Goal: Information Seeking & Learning: Compare options

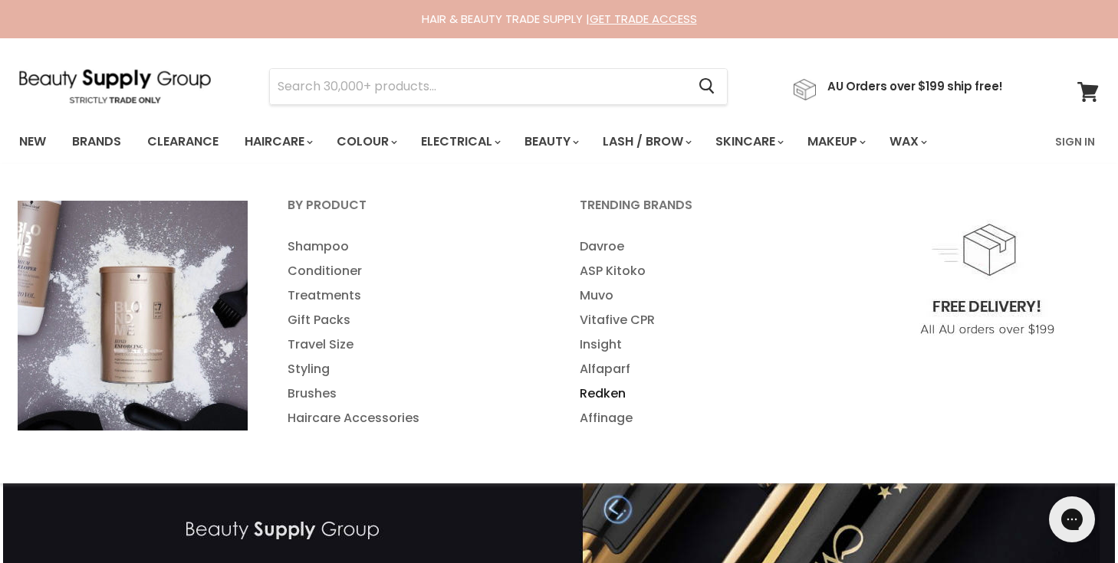
click at [611, 390] on link "Redken" at bounding box center [704, 394] width 289 height 25
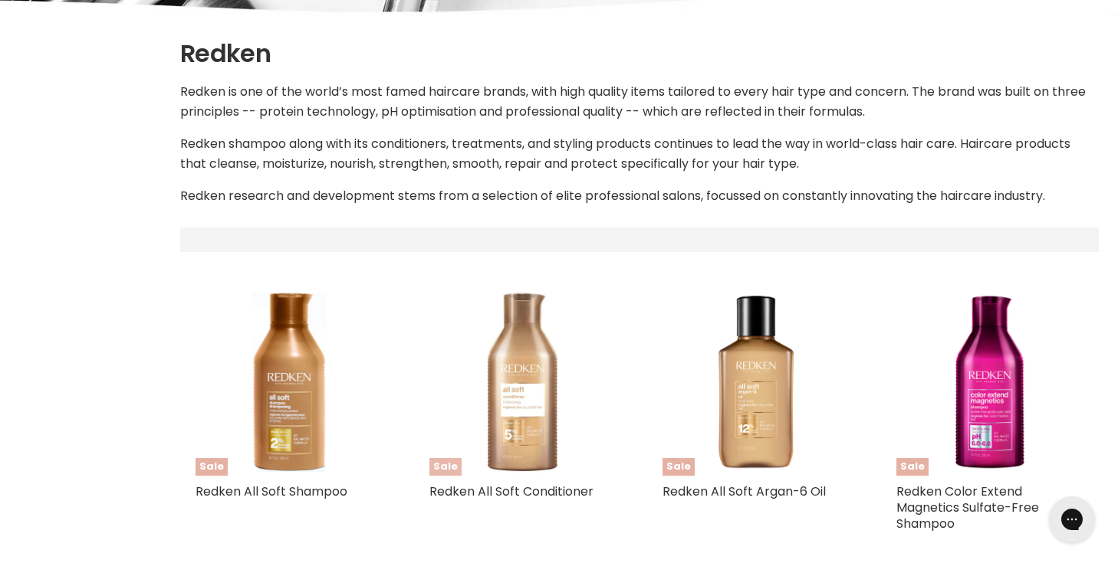
select select "manual"
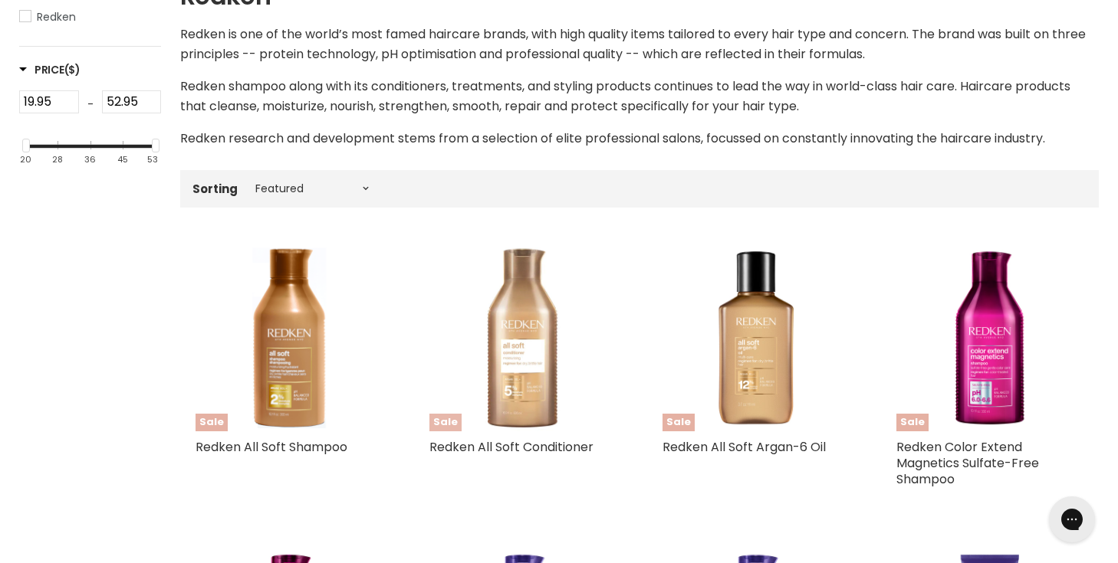
scroll to position [314, 0]
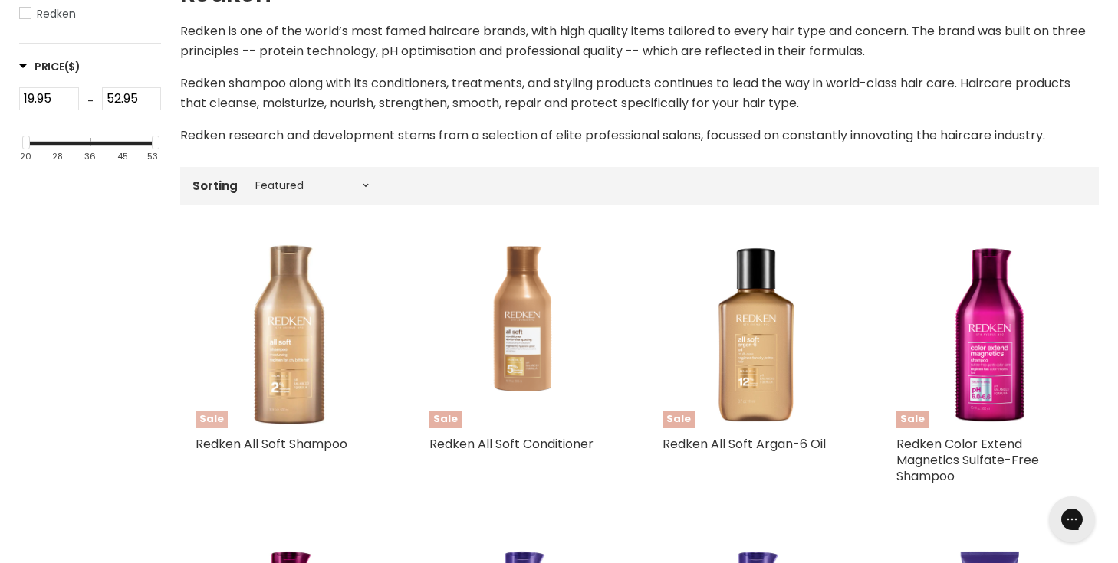
click at [317, 313] on img "Main content" at bounding box center [289, 335] width 188 height 188
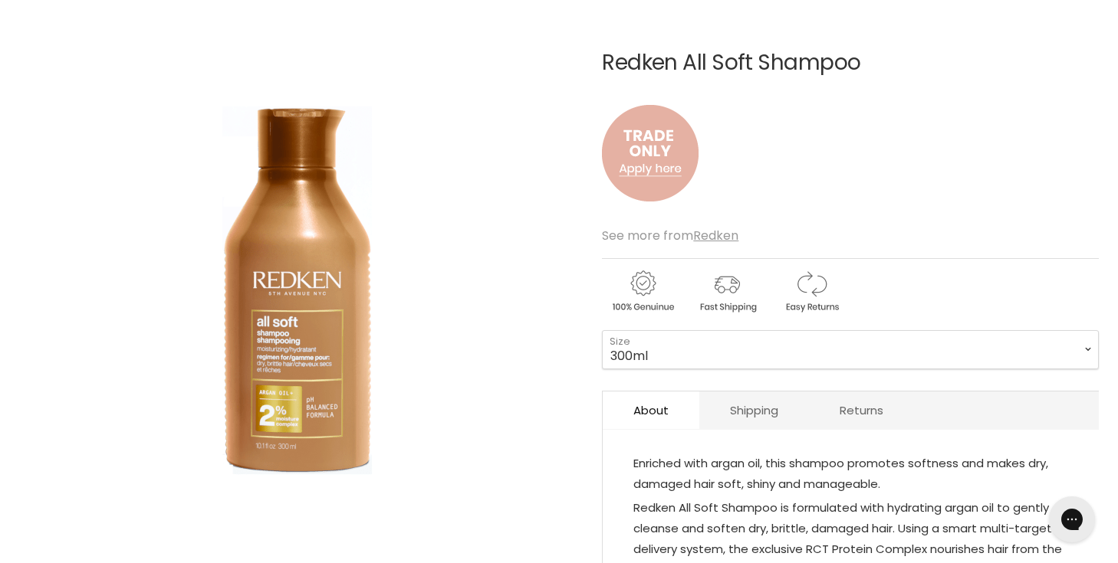
scroll to position [229, 0]
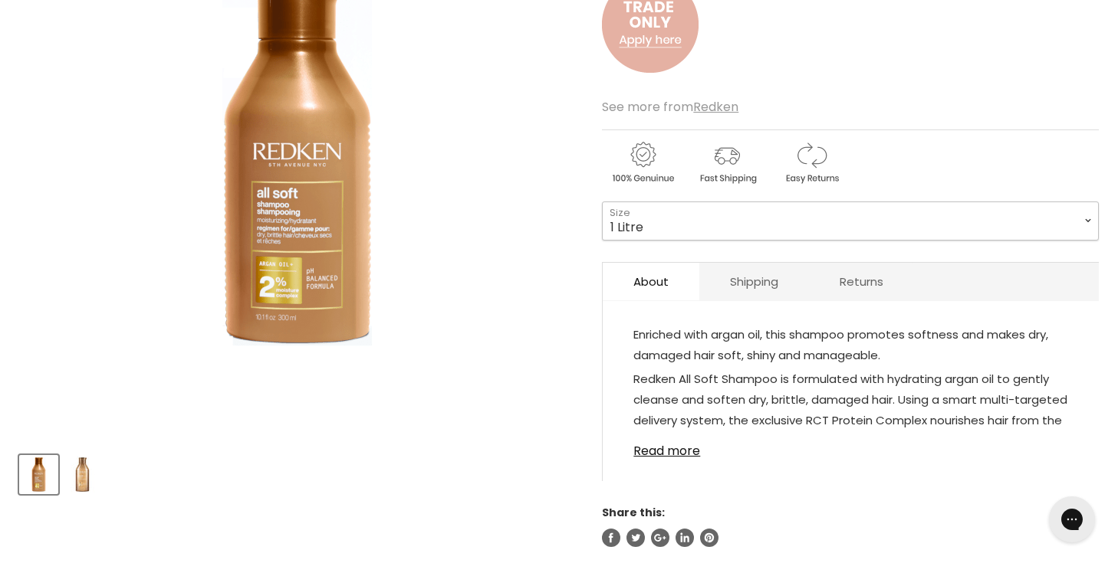
scroll to position [314, 0]
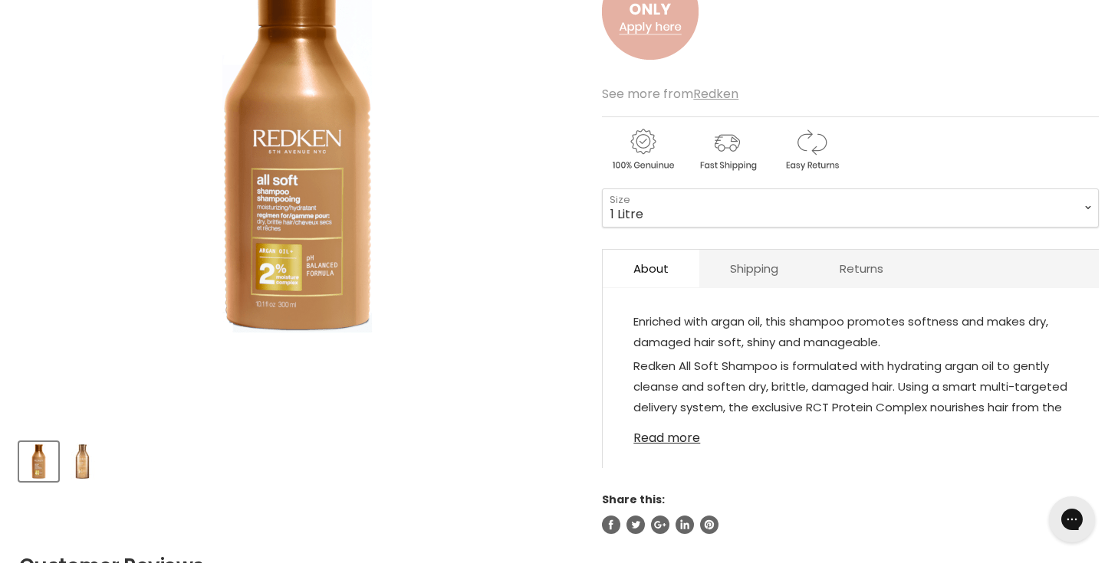
click at [652, 436] on link "Read more" at bounding box center [850, 433] width 435 height 23
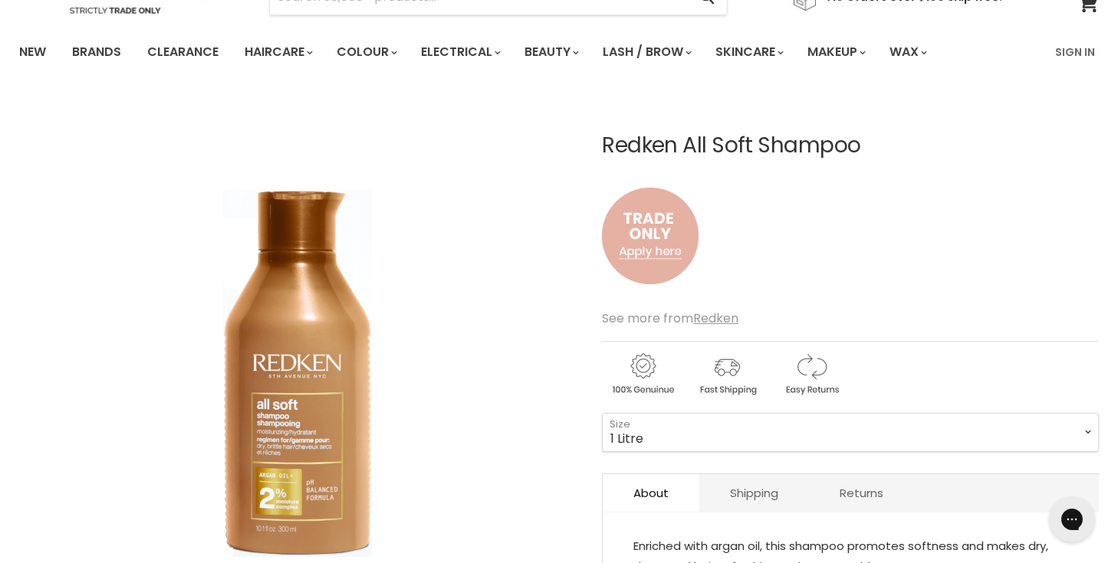
scroll to position [90, 0]
select select "300ml"
click at [97, 52] on link "Brands" at bounding box center [97, 52] width 72 height 32
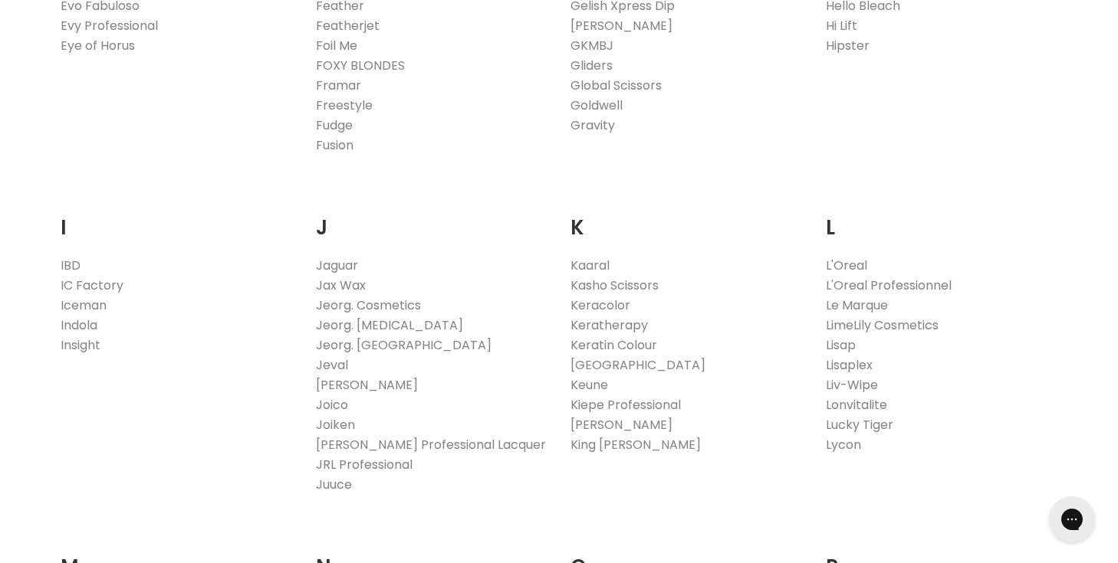
scroll to position [1284, 0]
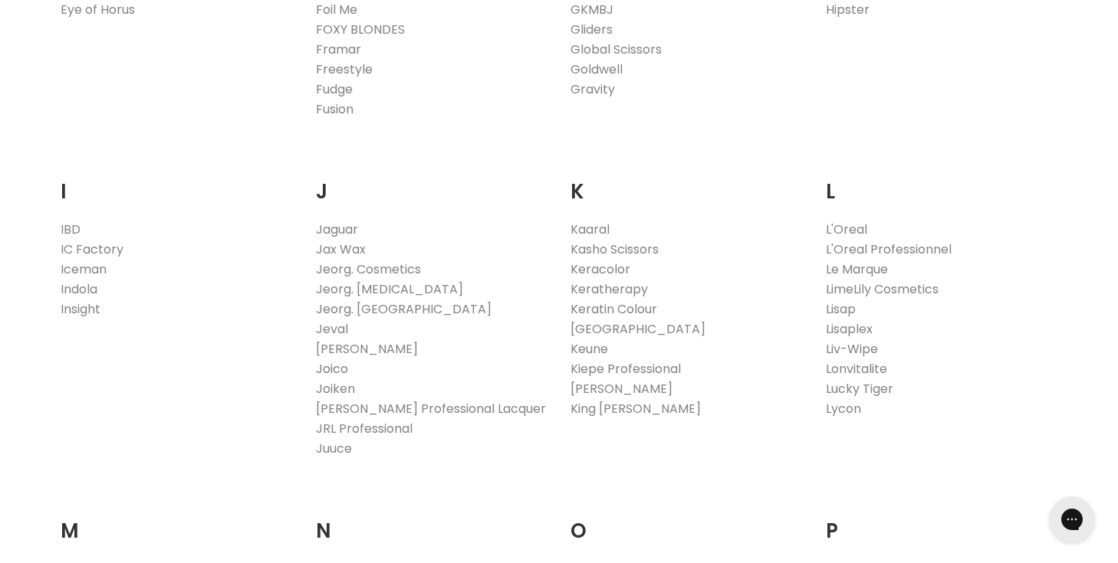
click at [334, 365] on link "Joico" at bounding box center [332, 369] width 32 height 18
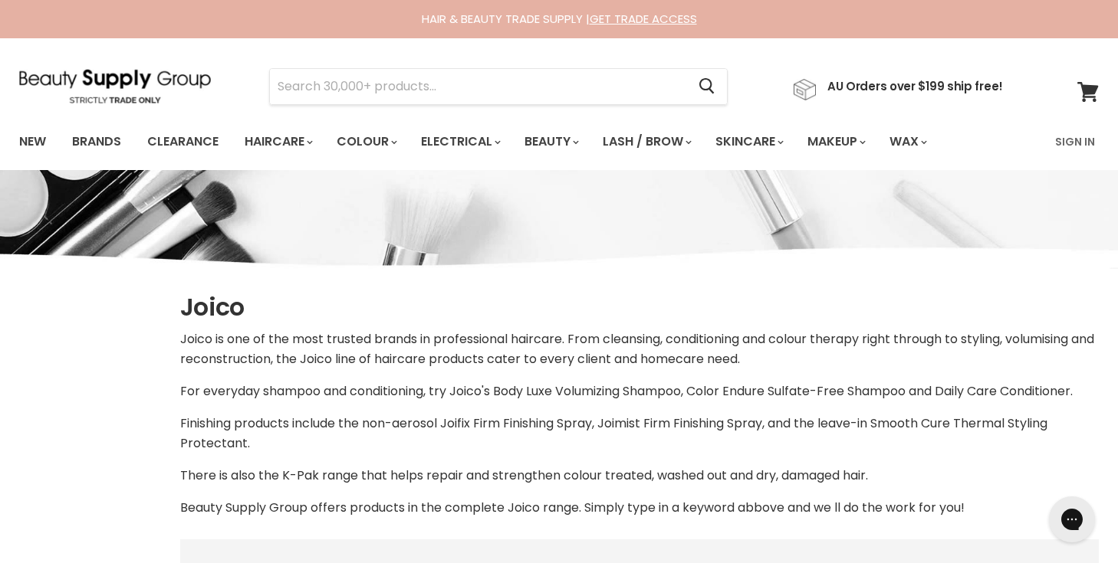
select select "manual"
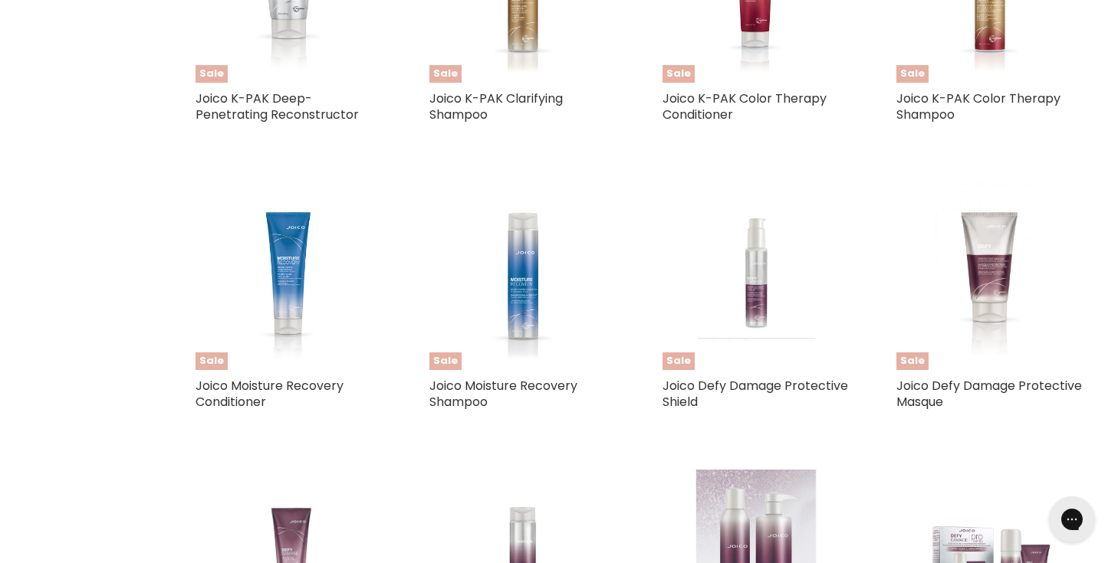
scroll to position [1870, 0]
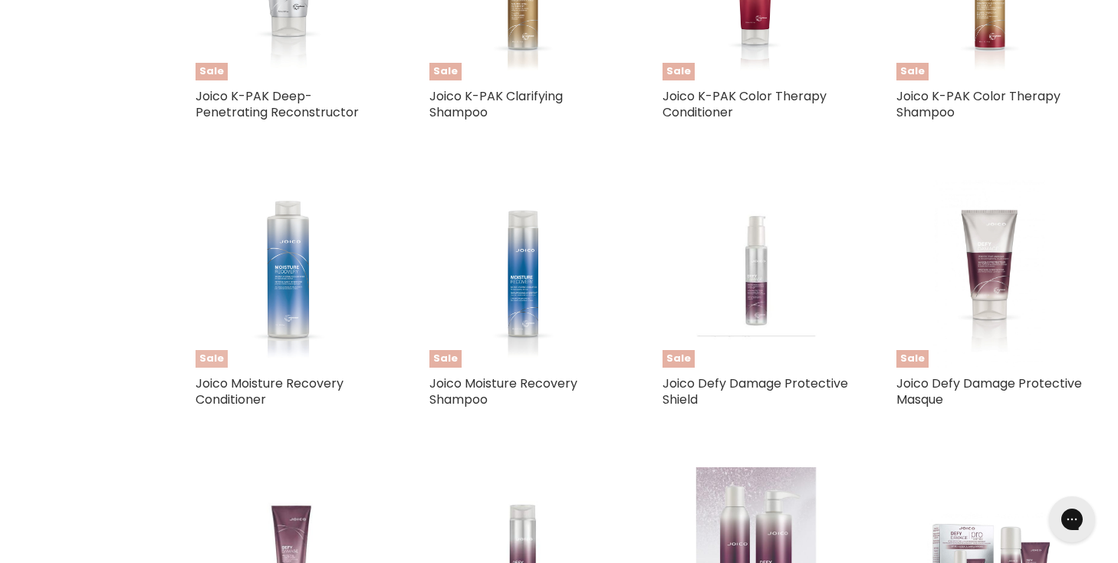
click at [283, 282] on img "Main content" at bounding box center [289, 274] width 105 height 188
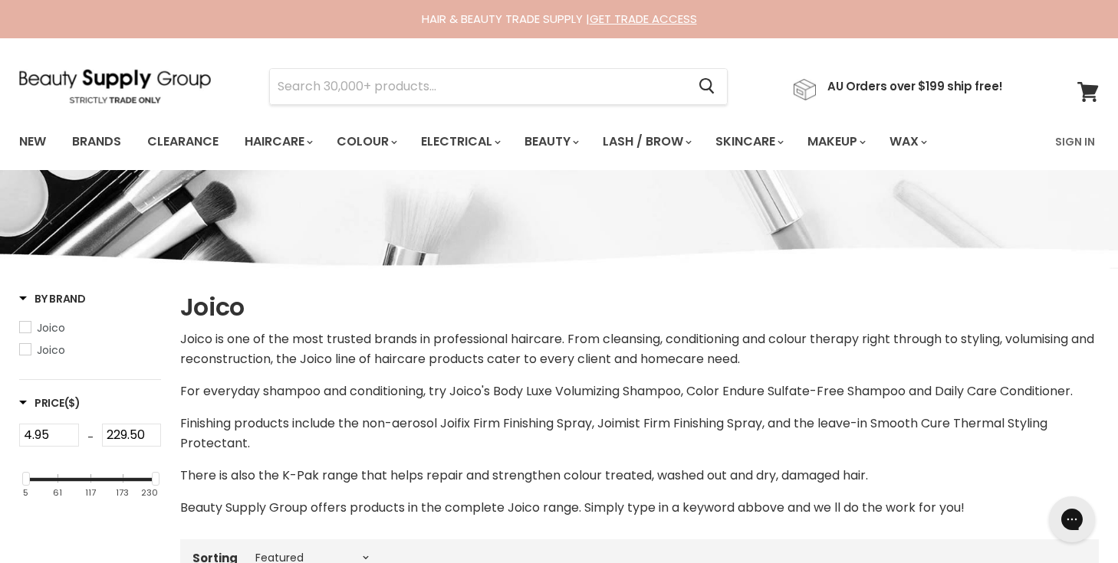
scroll to position [0, 0]
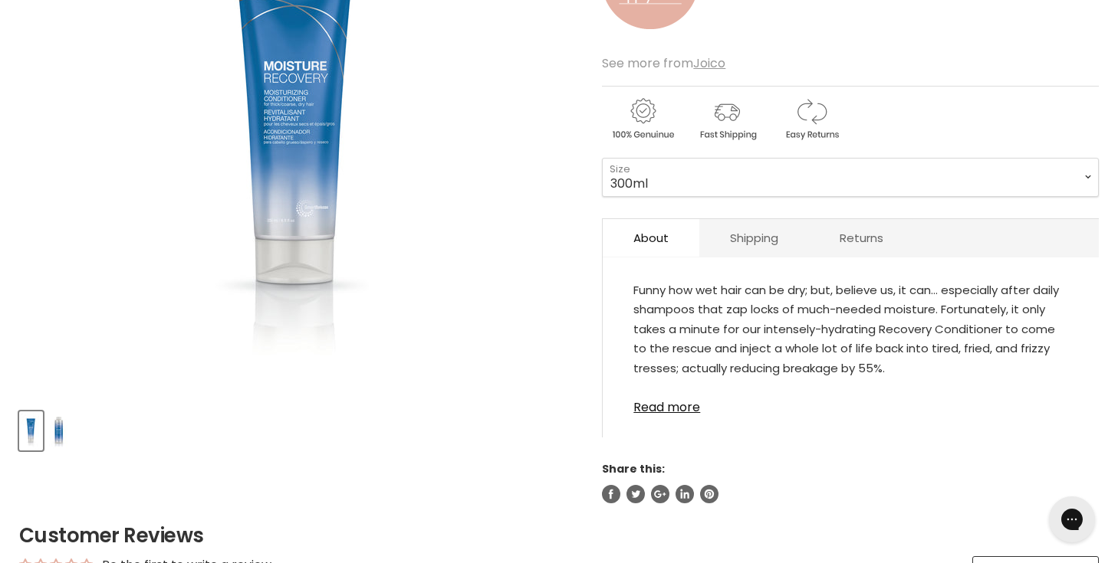
scroll to position [350, 0]
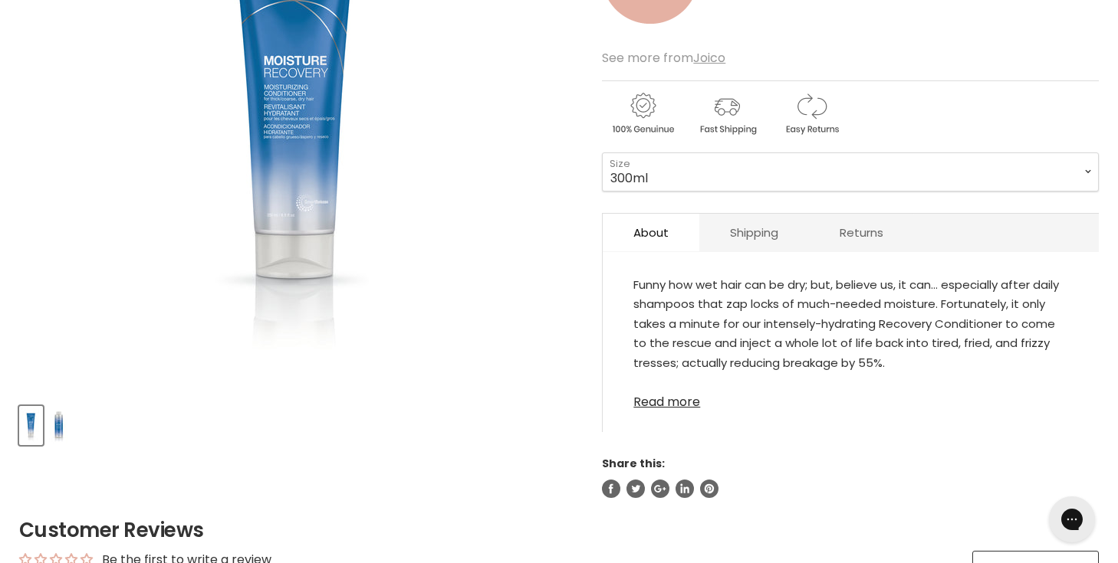
click at [657, 401] on link "Read more" at bounding box center [850, 397] width 435 height 23
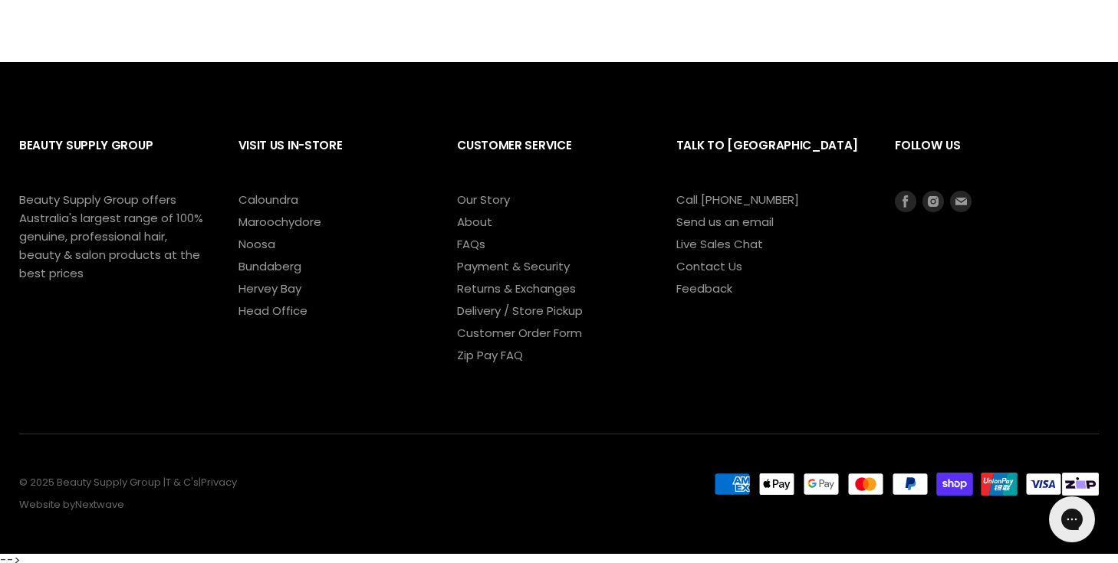
scroll to position [1384, 0]
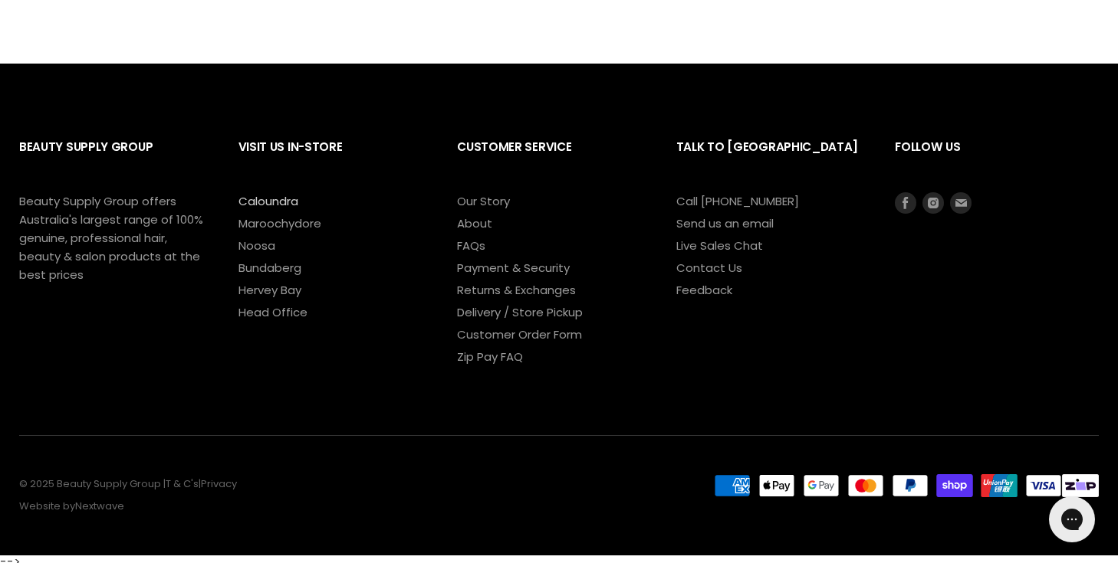
click at [281, 193] on link "Caloundra" at bounding box center [268, 201] width 60 height 16
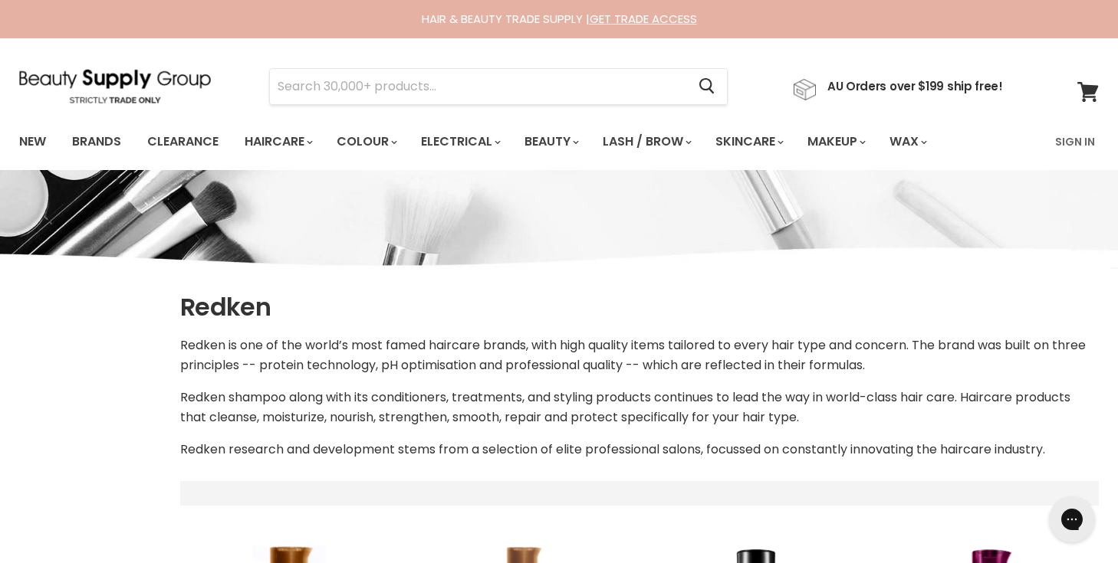
scroll to position [539, 0]
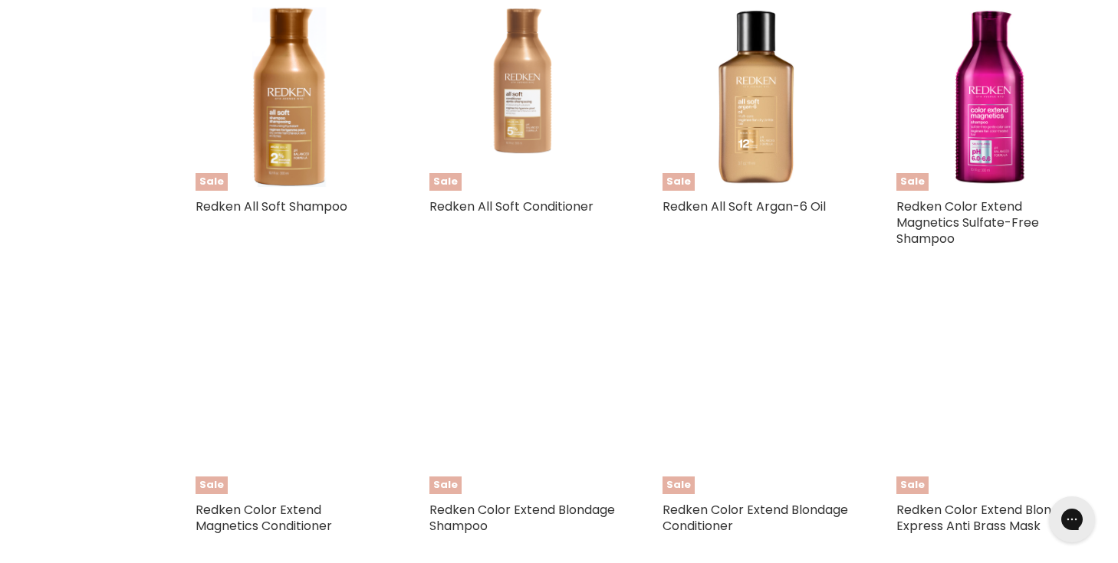
select select "manual"
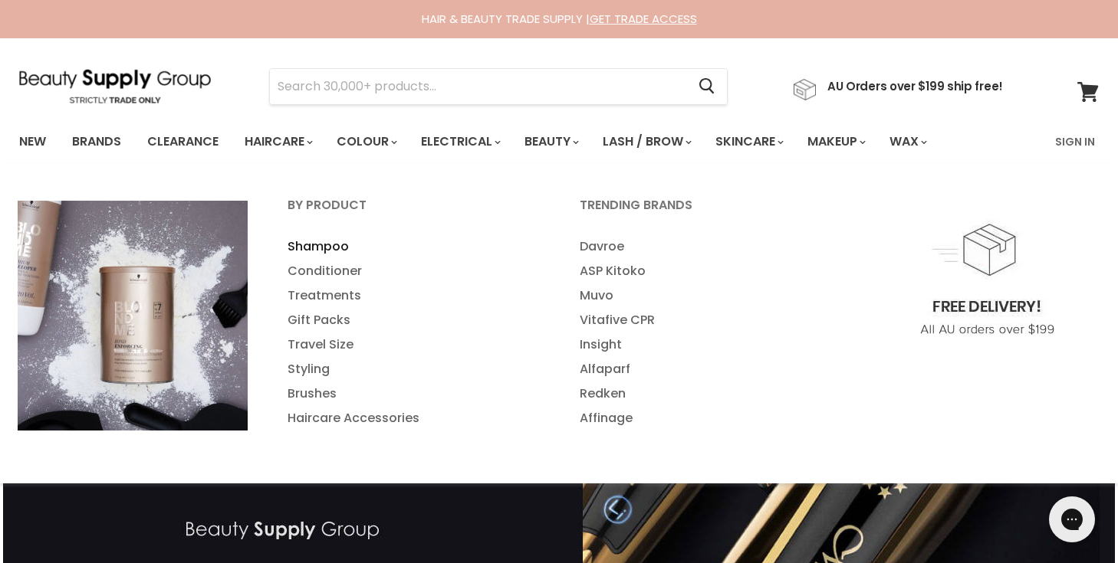
click at [311, 250] on link "Shampoo" at bounding box center [412, 247] width 289 height 25
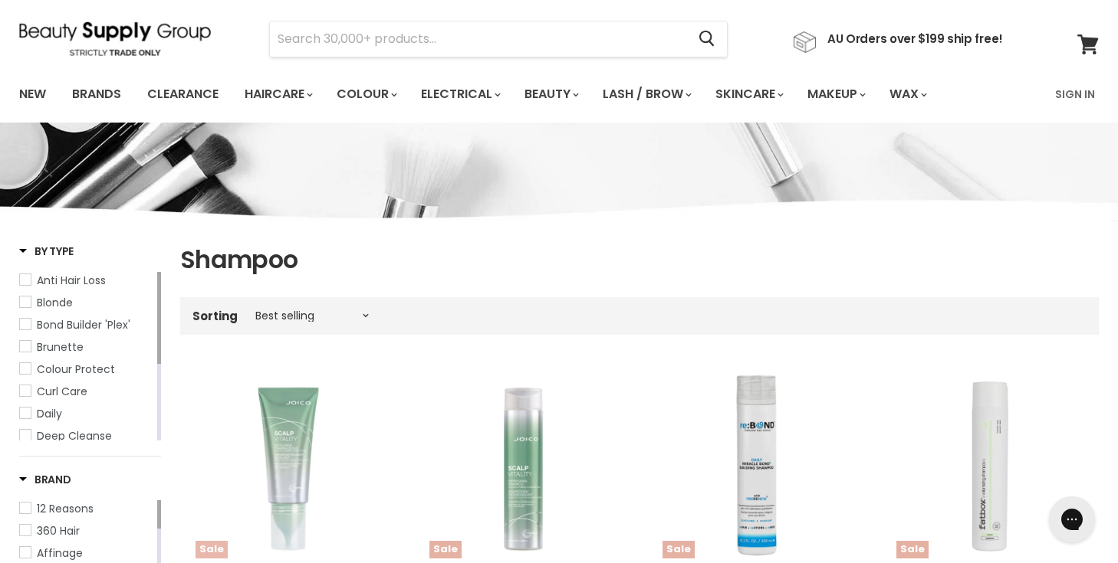
scroll to position [187, 0]
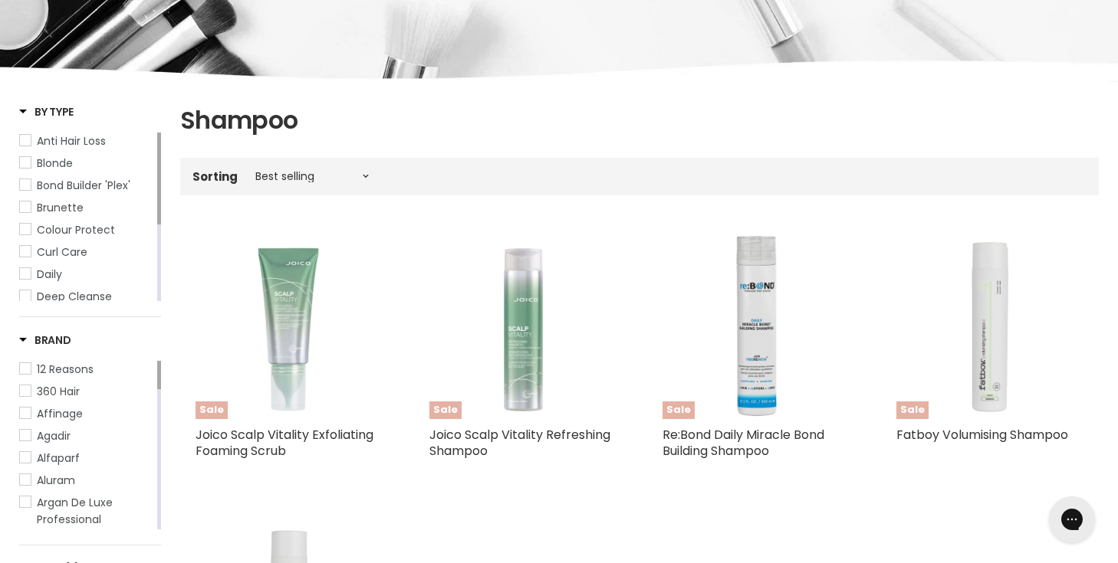
click at [25, 340] on span "Brand" at bounding box center [45, 340] width 52 height 15
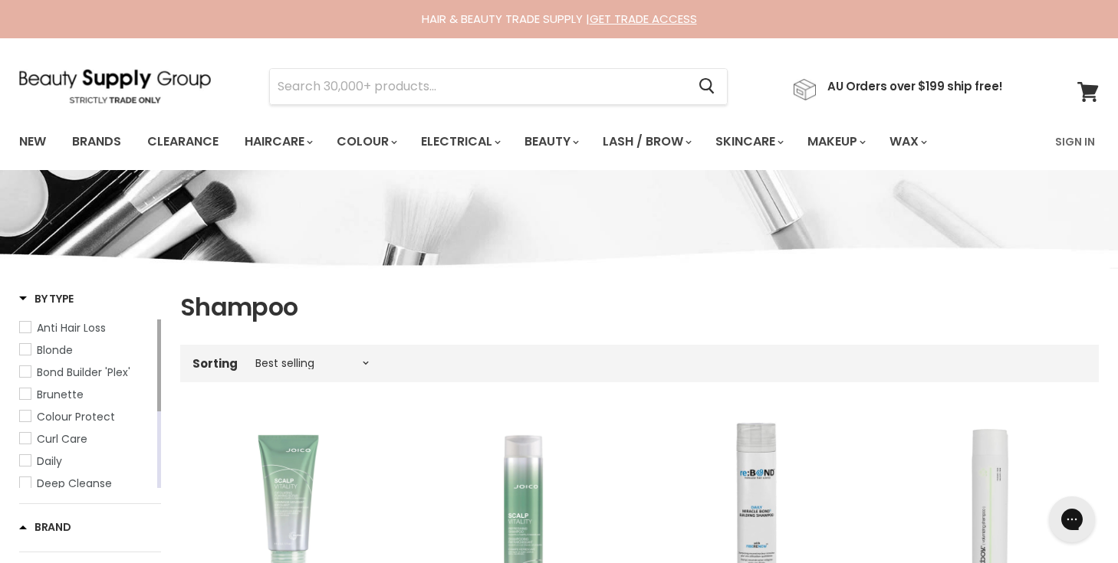
scroll to position [0, 0]
click at [93, 136] on link "Brands" at bounding box center [97, 142] width 72 height 32
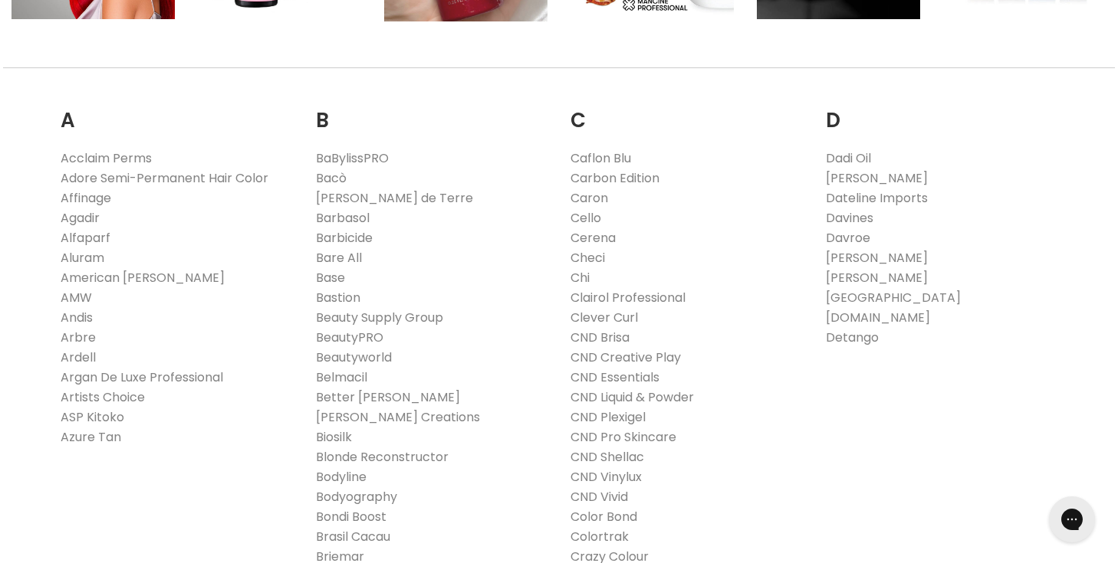
scroll to position [550, 0]
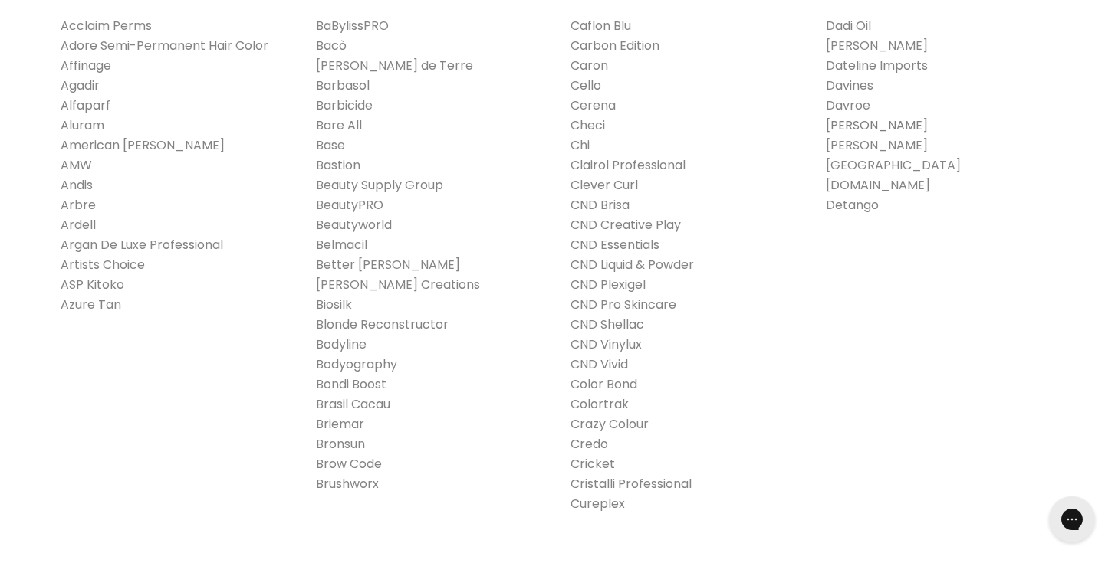
click at [865, 122] on link "[PERSON_NAME]" at bounding box center [877, 126] width 102 height 18
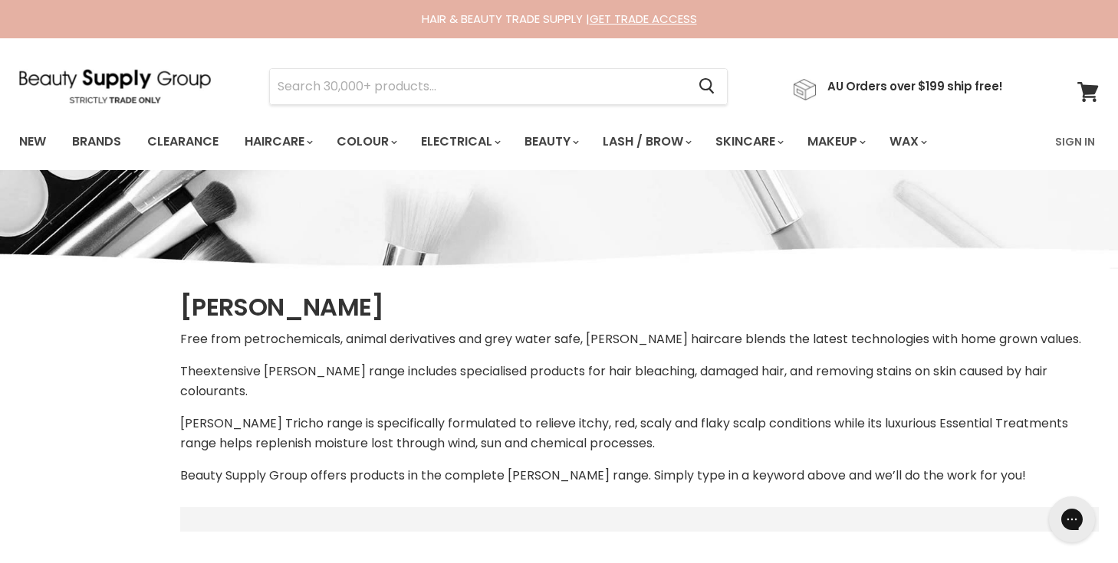
select select "manual"
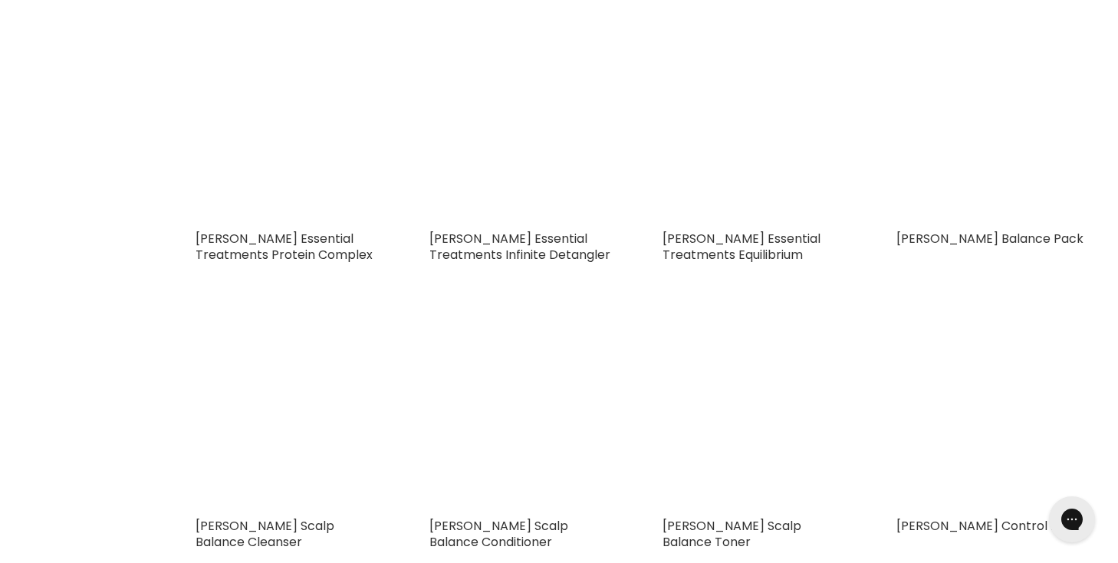
scroll to position [2316, 0]
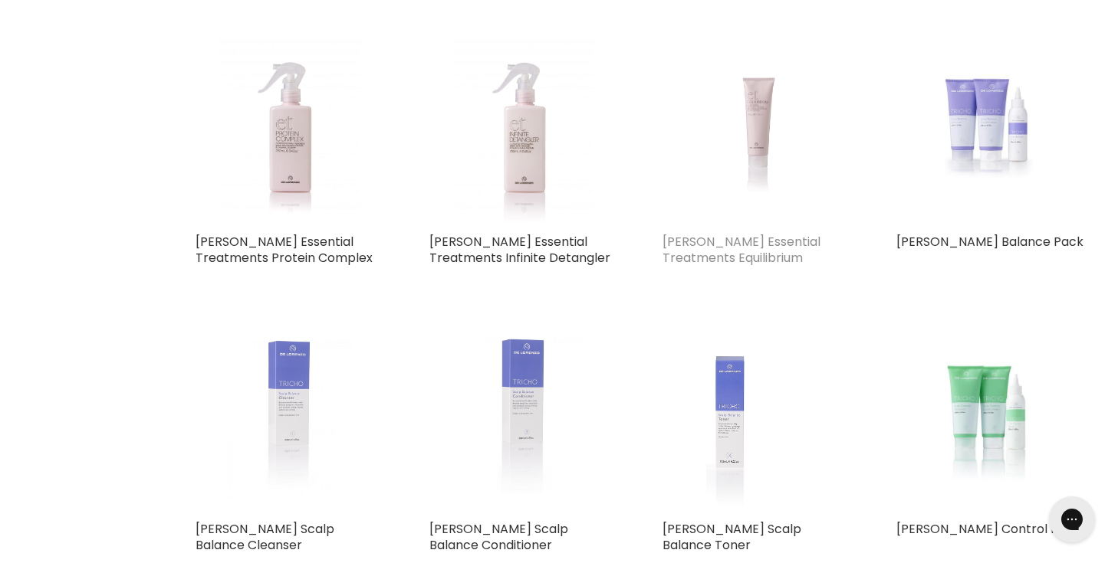
click at [721, 243] on link "[PERSON_NAME] Essential Treatments Equilibrium" at bounding box center [741, 250] width 158 height 34
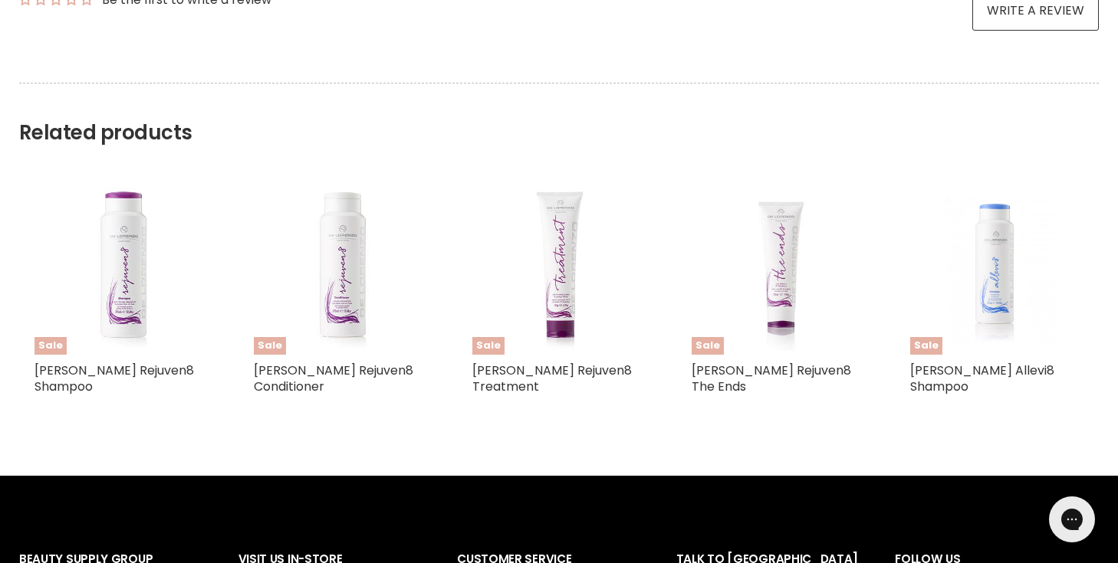
scroll to position [902, 0]
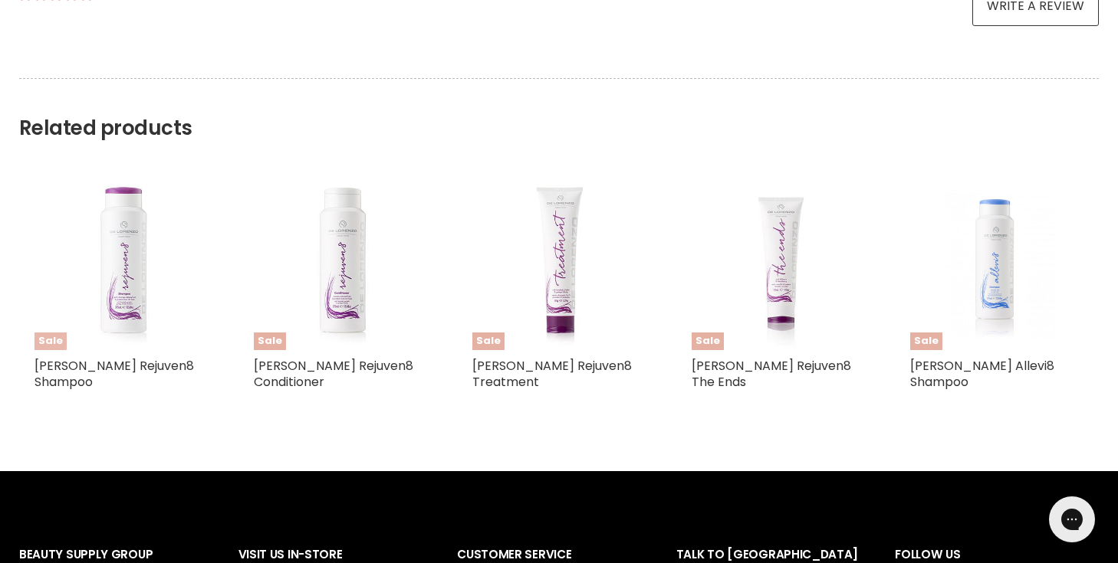
click at [126, 205] on img "Main content" at bounding box center [121, 263] width 164 height 173
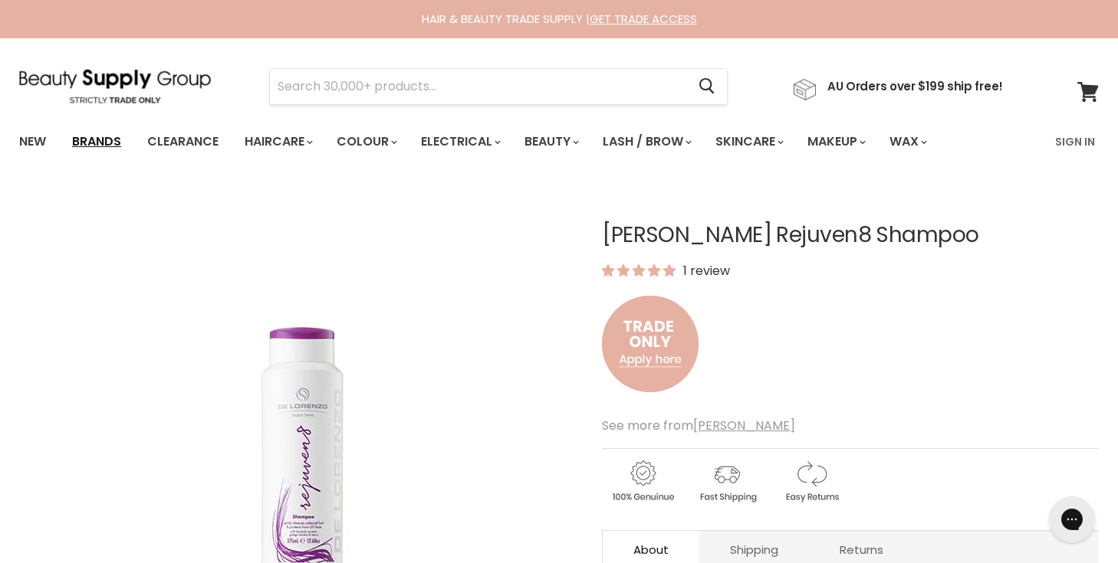
click at [100, 147] on link "Brands" at bounding box center [97, 142] width 72 height 32
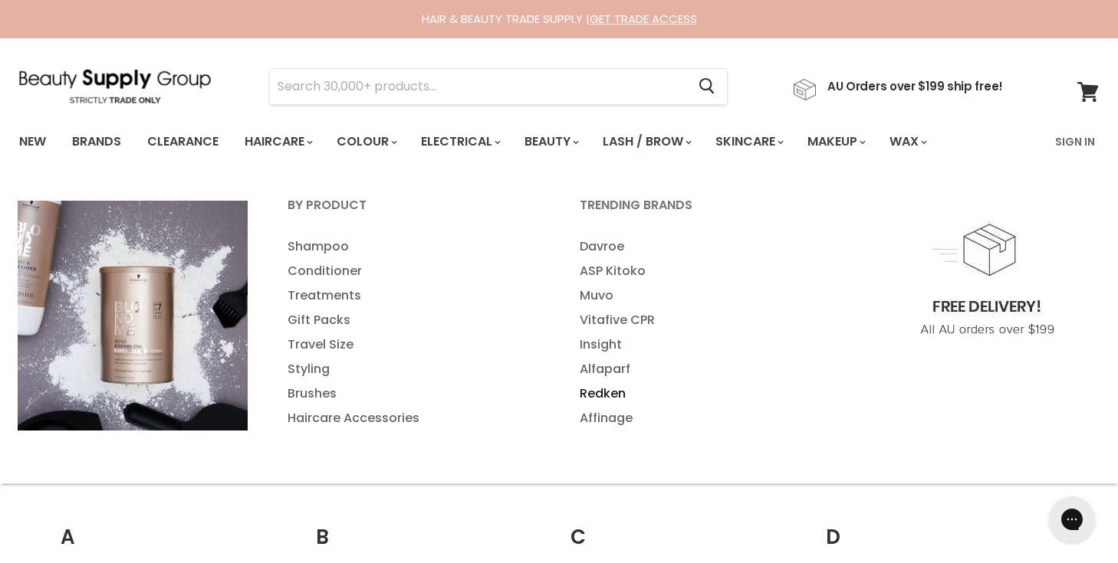
click at [612, 392] on link "Redken" at bounding box center [704, 394] width 289 height 25
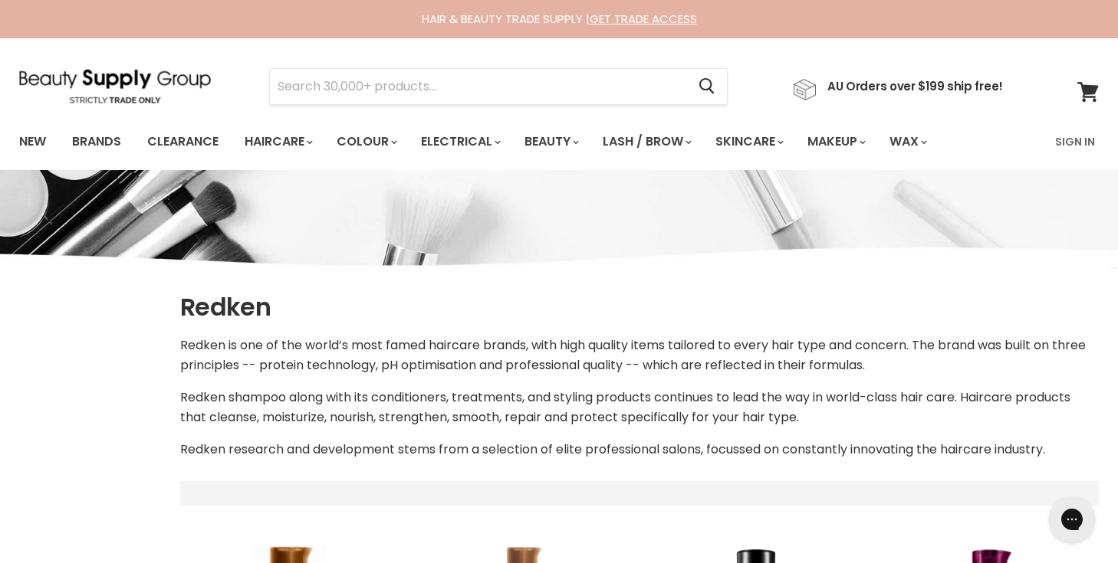
select select "manual"
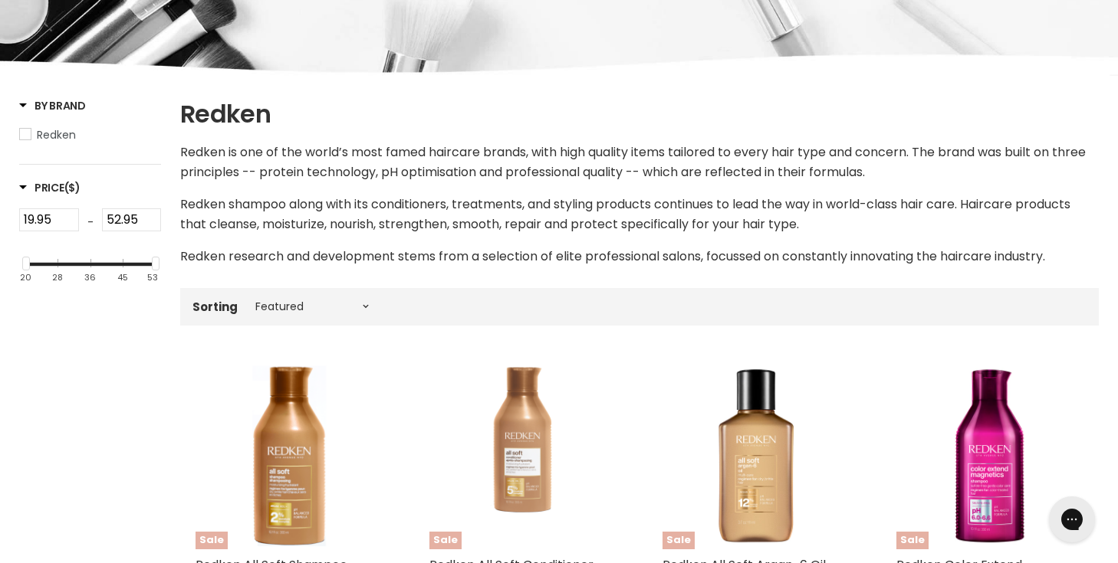
scroll to position [281, 0]
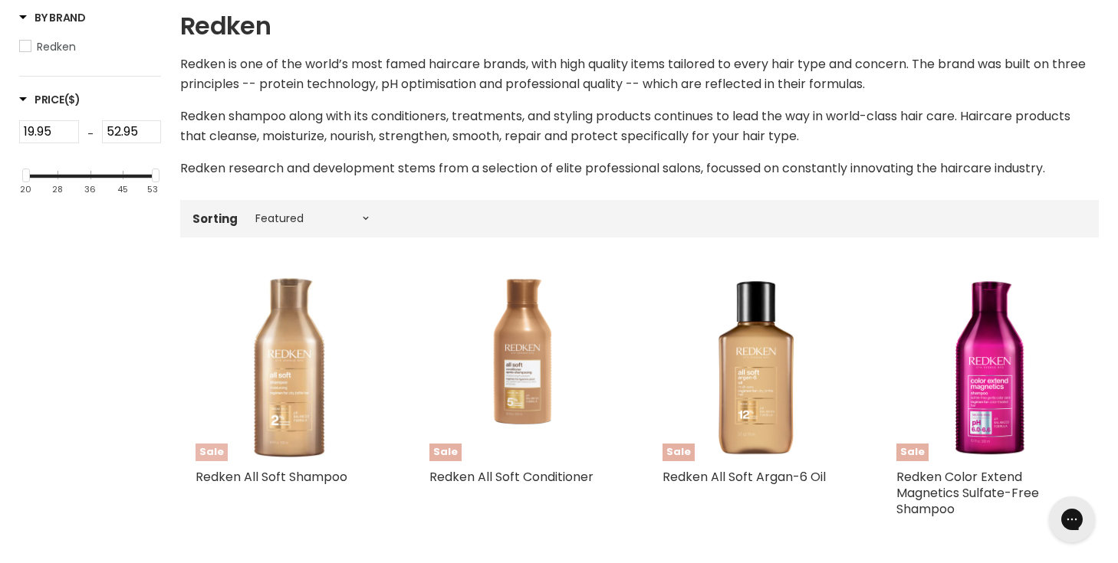
click at [281, 350] on img "Main content" at bounding box center [289, 368] width 188 height 188
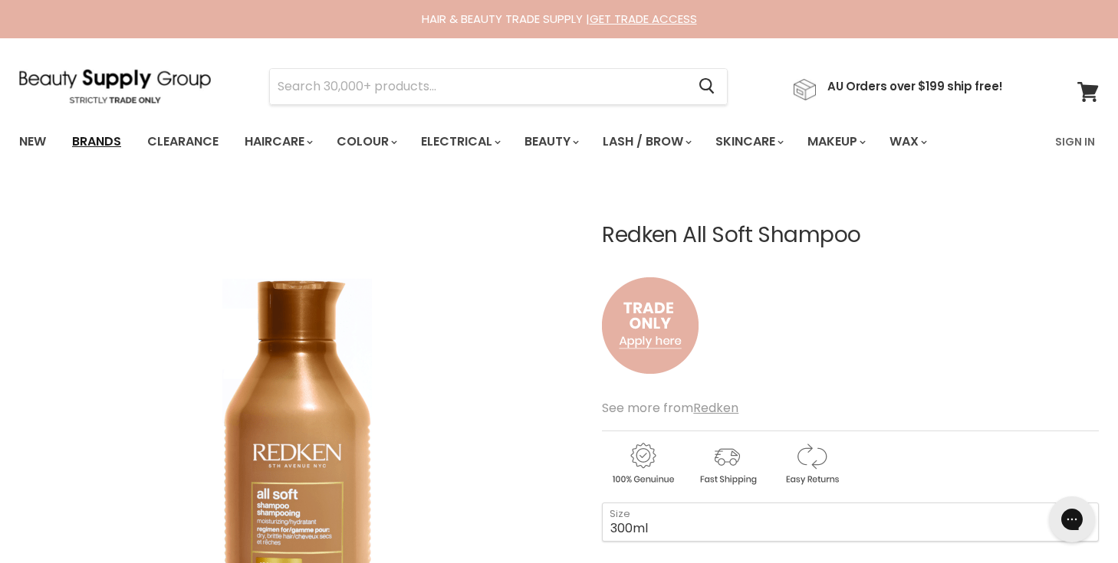
click at [113, 146] on link "Brands" at bounding box center [97, 142] width 72 height 32
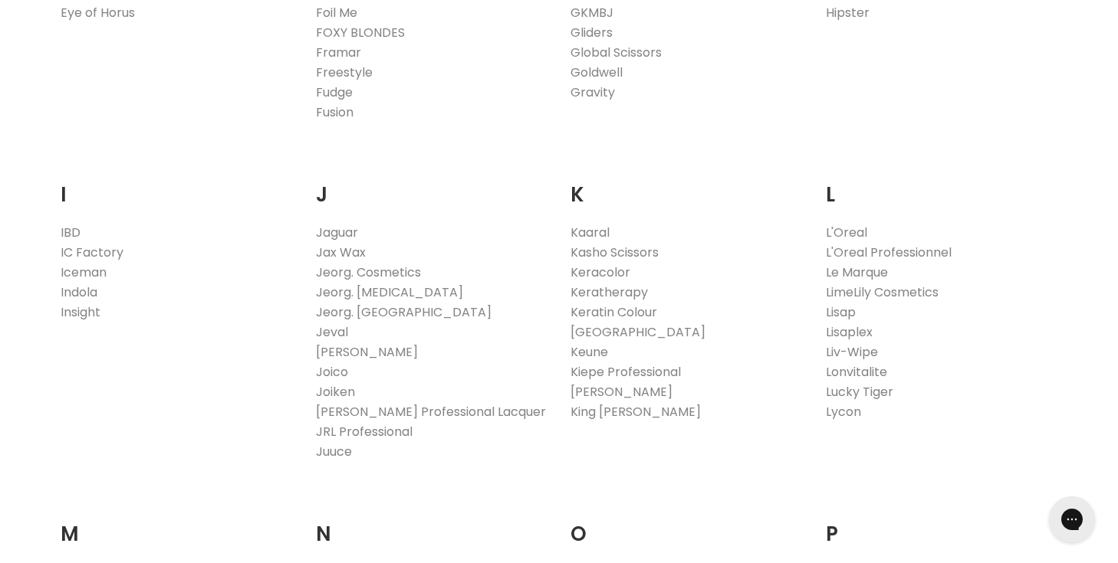
scroll to position [1410, 0]
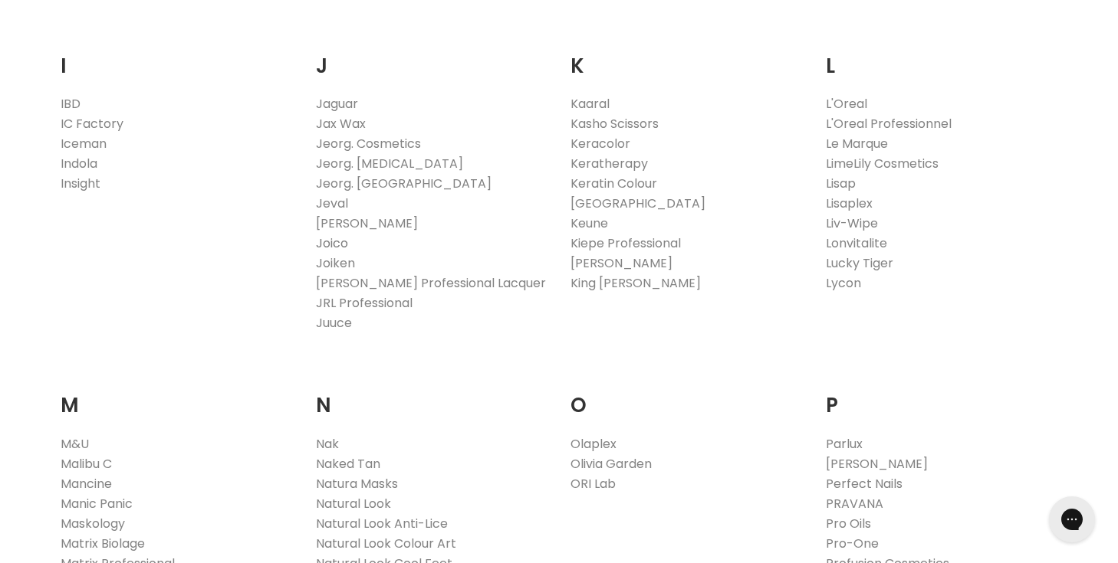
click at [334, 246] on link "Joico" at bounding box center [332, 244] width 32 height 18
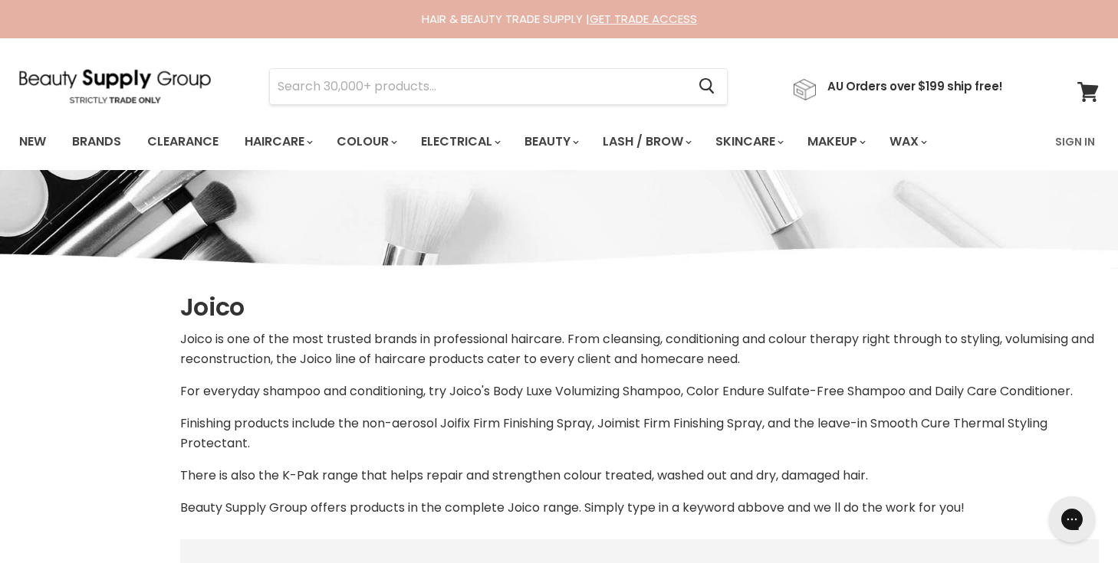
select select "manual"
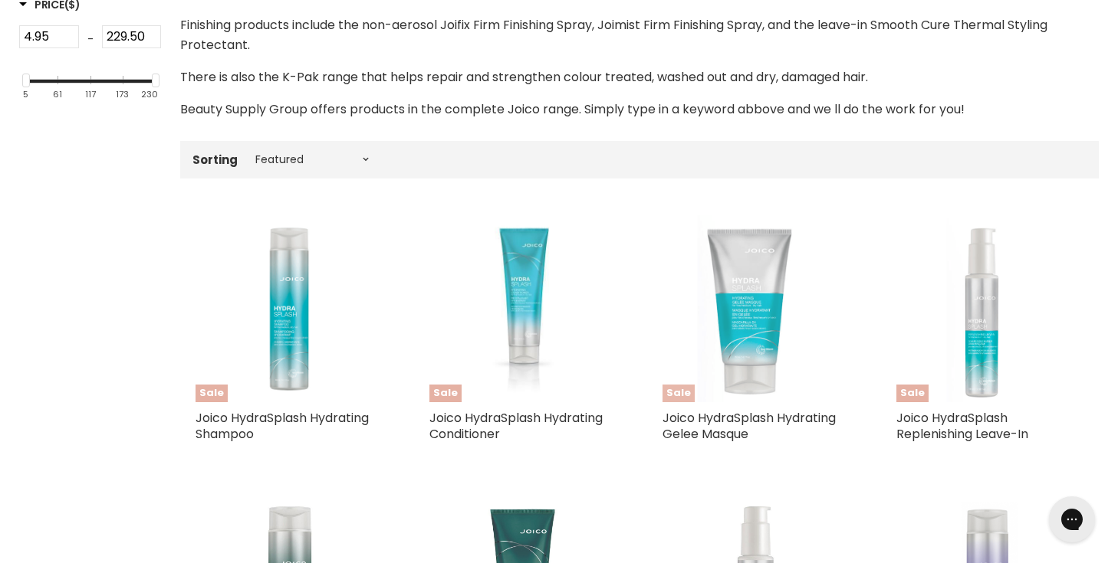
scroll to position [365, 0]
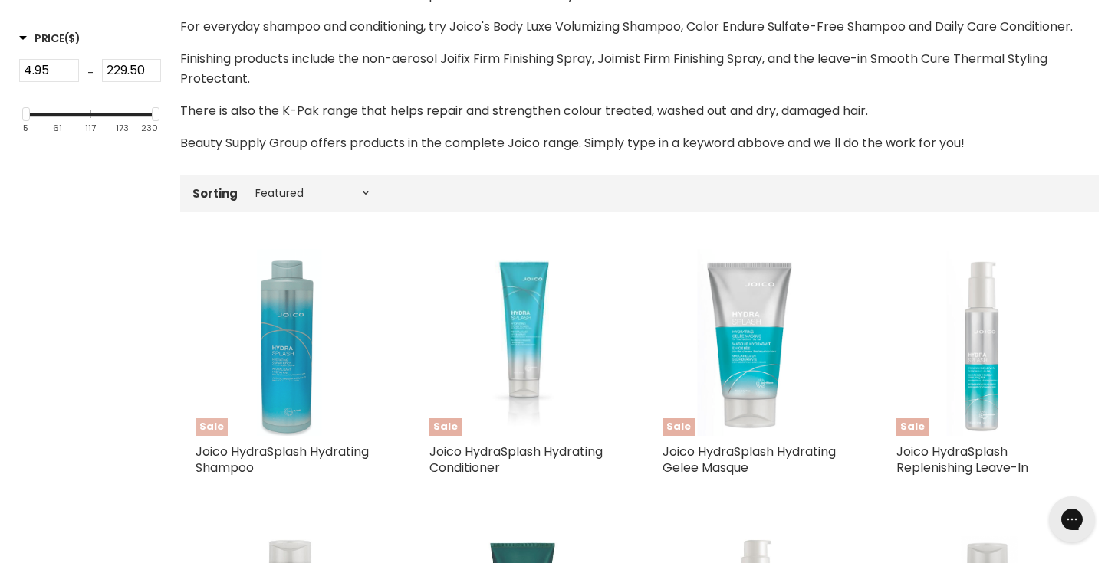
click at [287, 342] on img "Main content" at bounding box center [290, 343] width 64 height 188
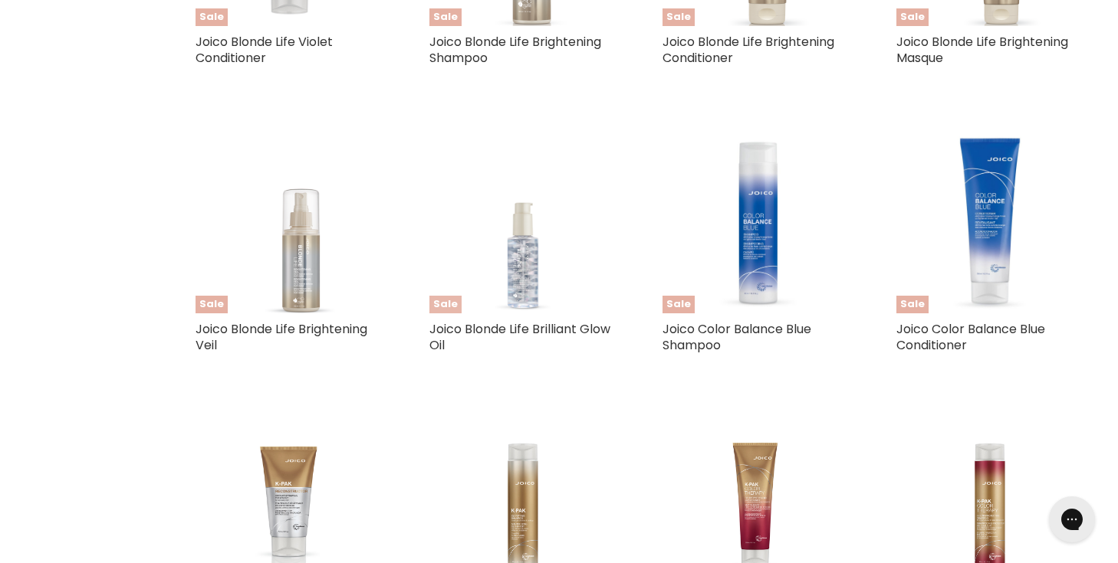
scroll to position [1354, 0]
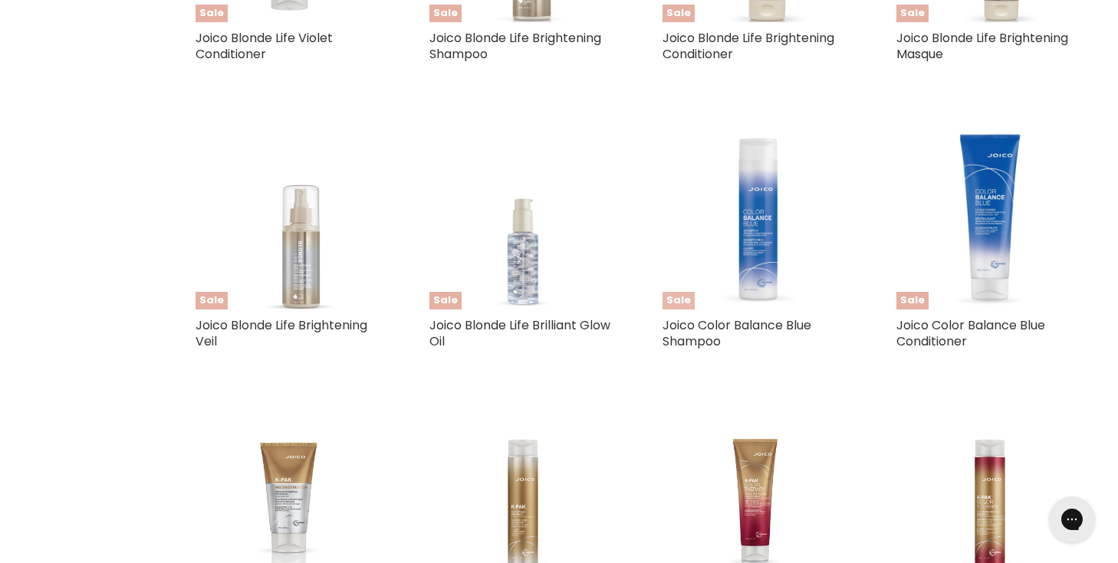
click at [758, 212] on img "Main content" at bounding box center [755, 217] width 81 height 188
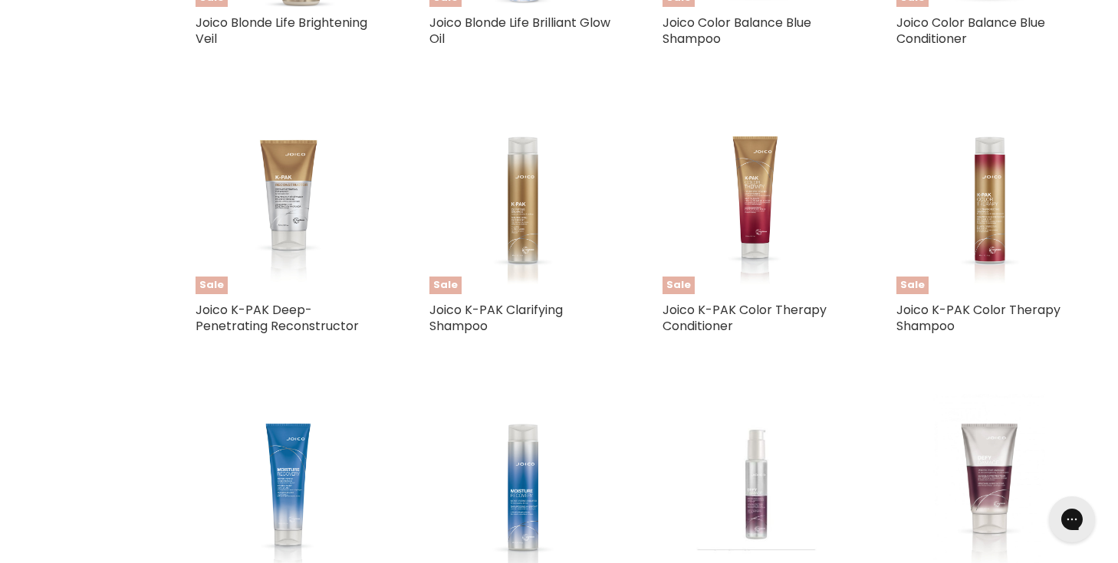
scroll to position [1659, 0]
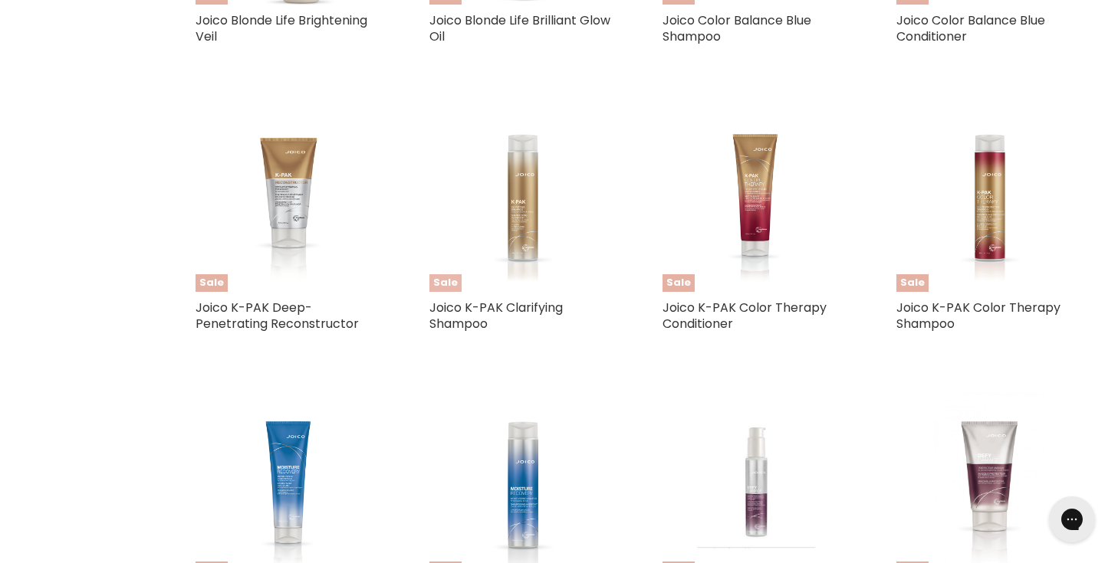
click at [517, 192] on img "Main content" at bounding box center [522, 198] width 99 height 188
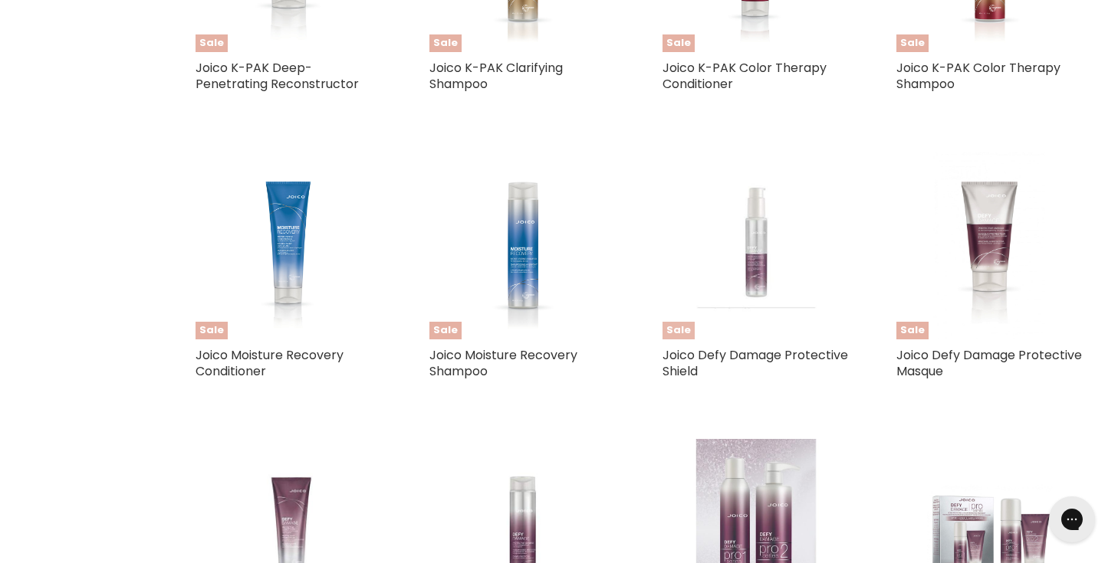
scroll to position [1900, 0]
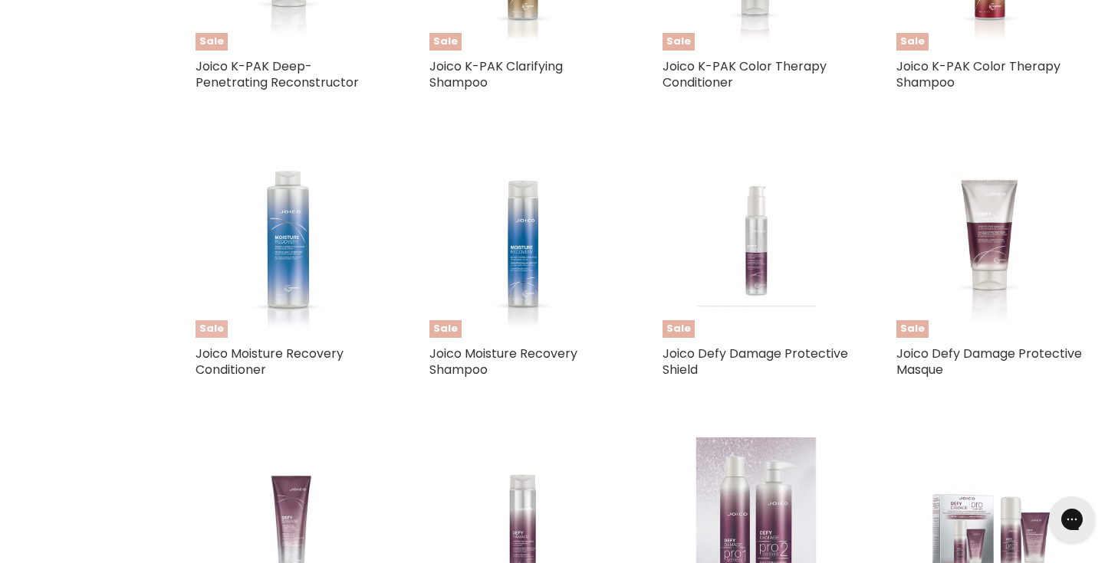
click at [275, 222] on img "Main content" at bounding box center [289, 244] width 105 height 188
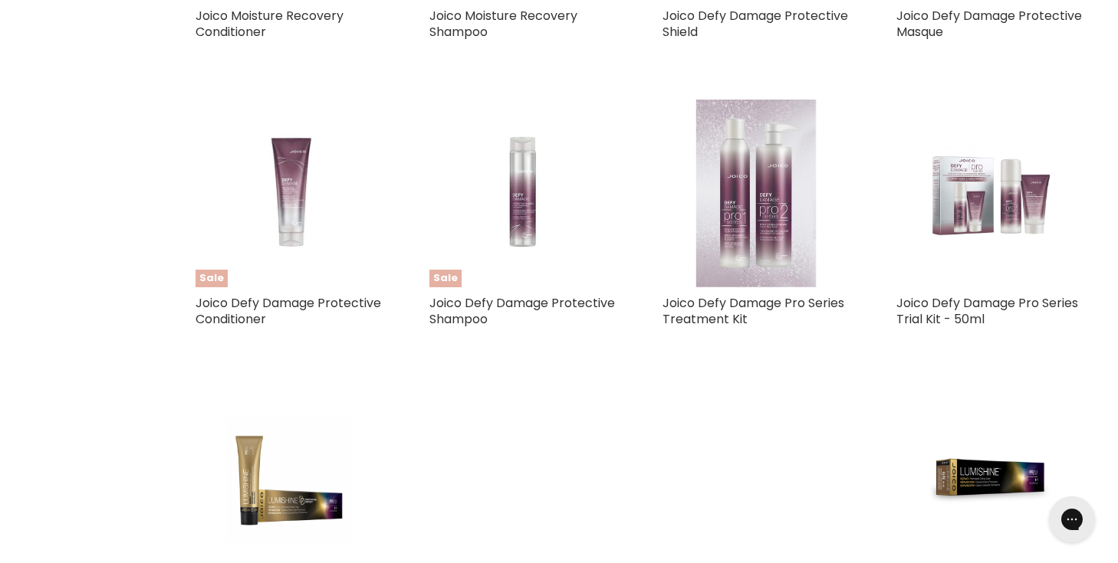
scroll to position [2214, 0]
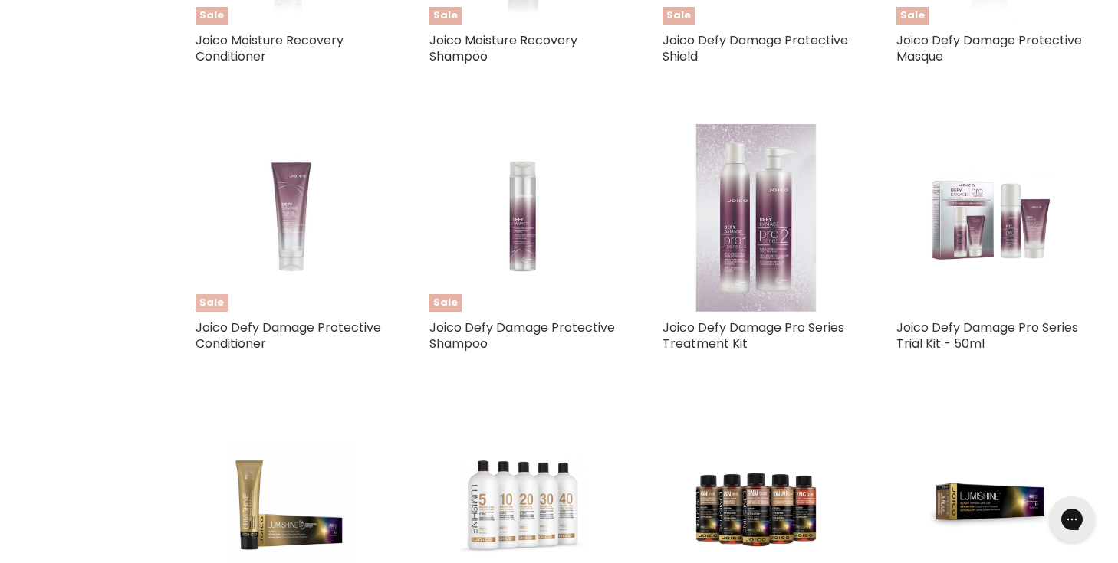
click at [296, 197] on img "Main content" at bounding box center [289, 218] width 124 height 188
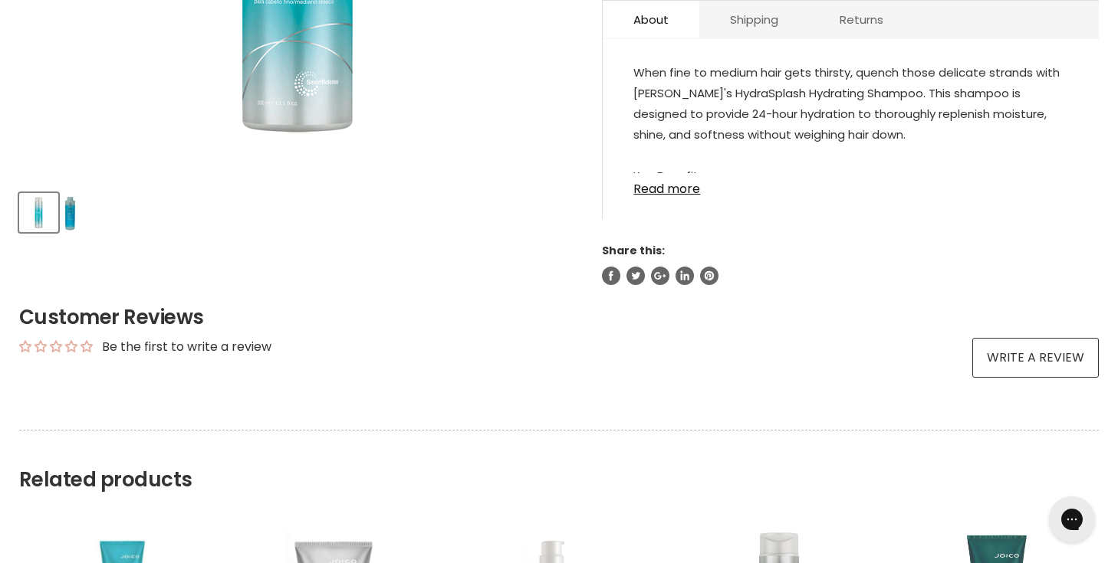
scroll to position [574, 0]
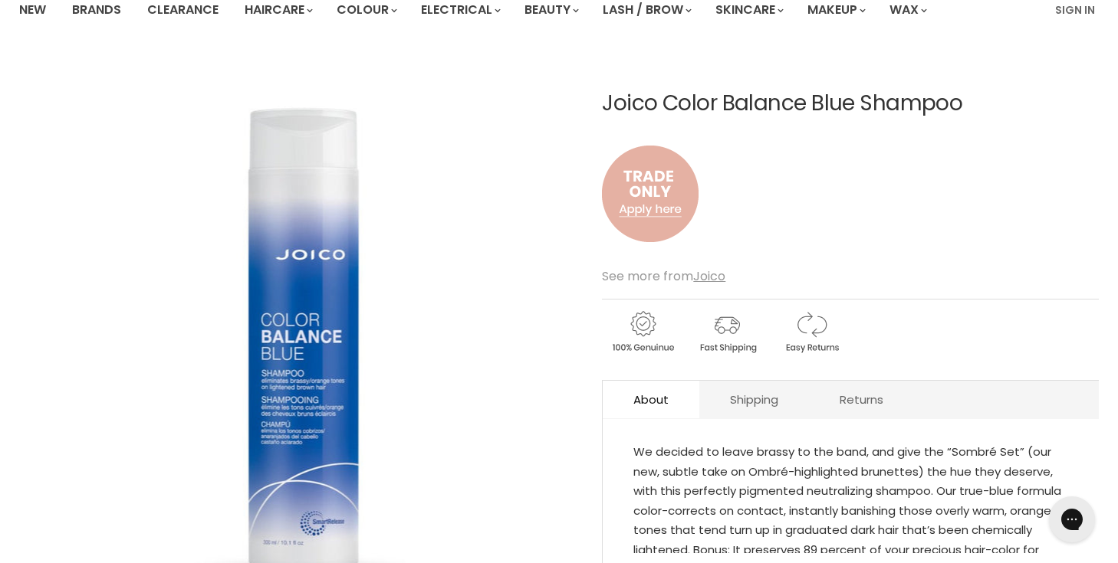
scroll to position [287, 0]
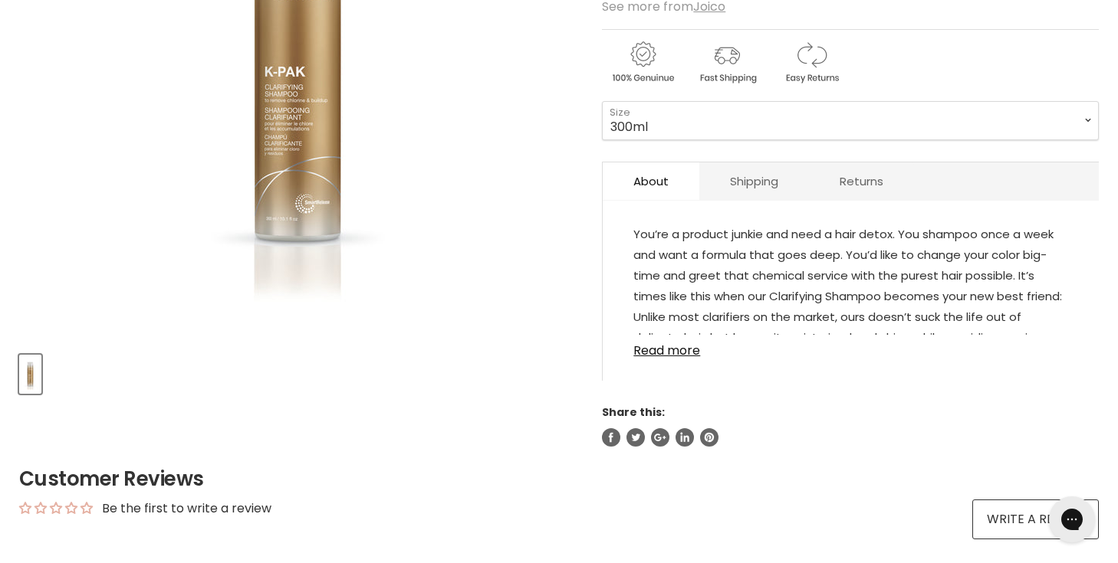
scroll to position [402, 0]
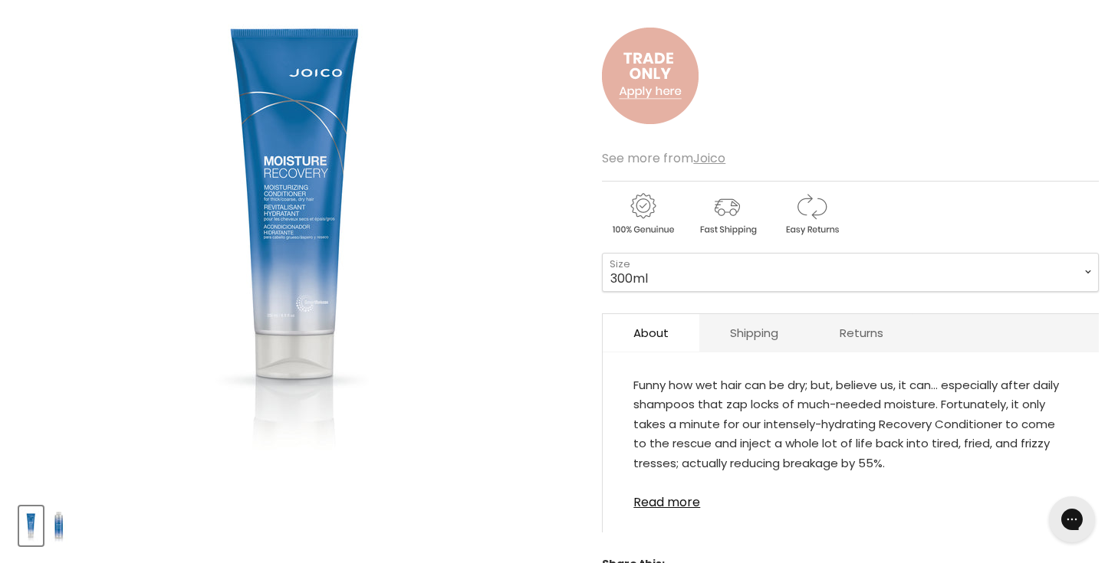
scroll to position [383, 0]
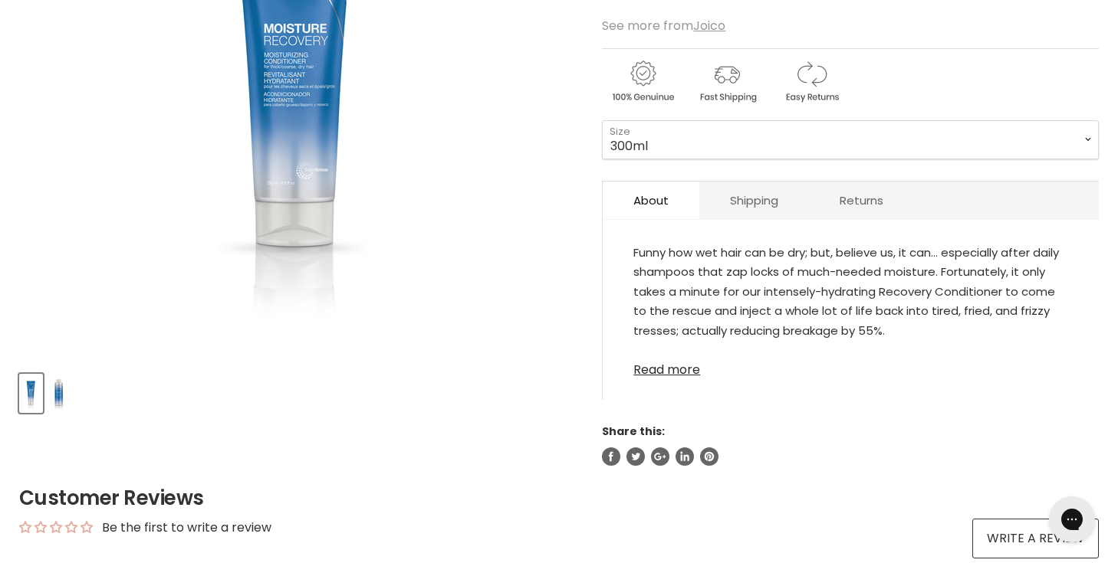
click at [686, 366] on link "Read more" at bounding box center [850, 365] width 435 height 23
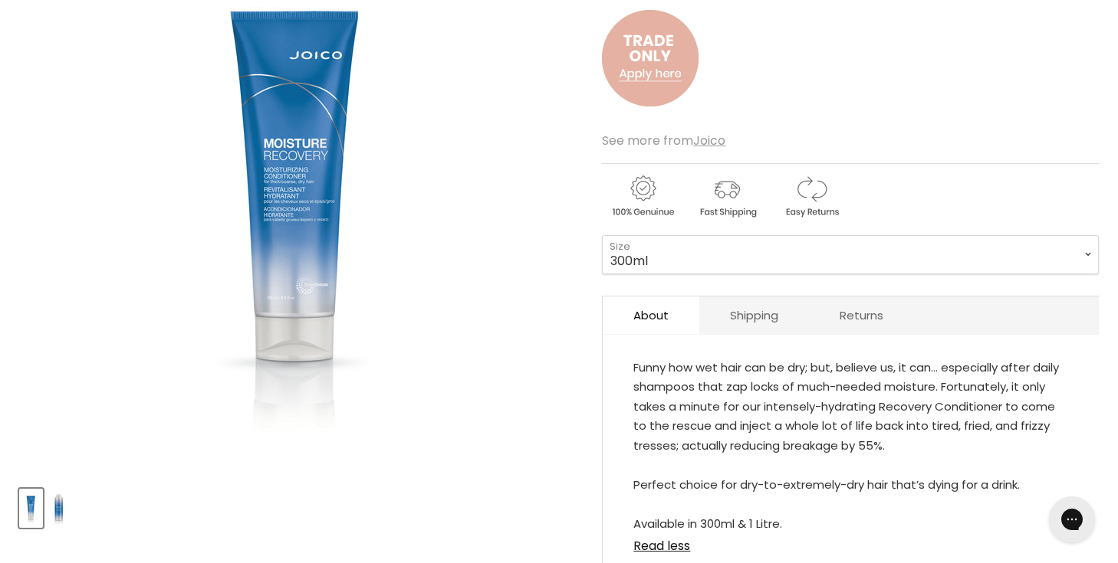
scroll to position [122, 0]
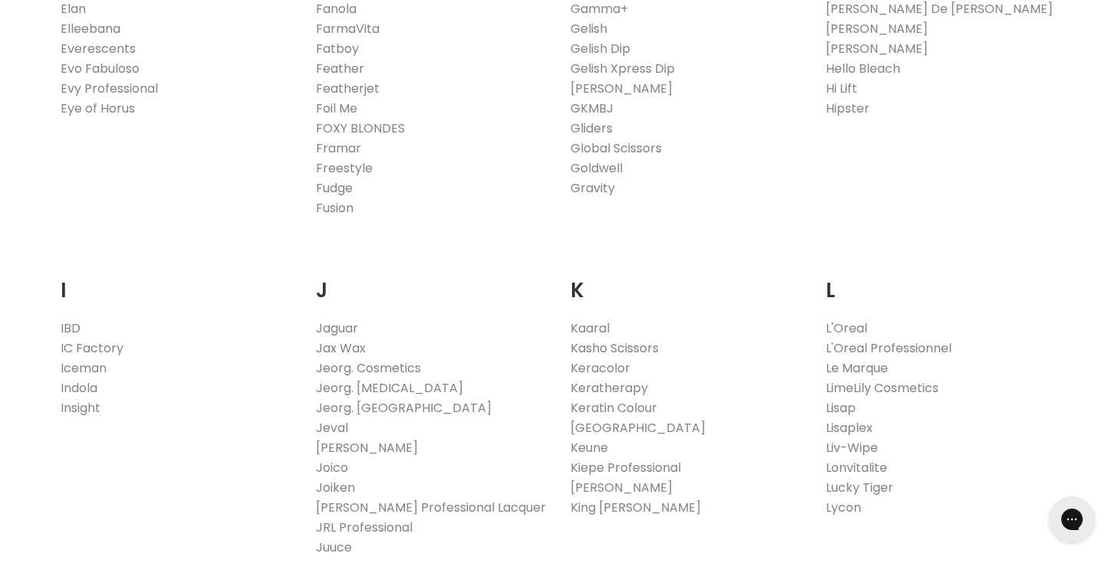
scroll to position [1196, 0]
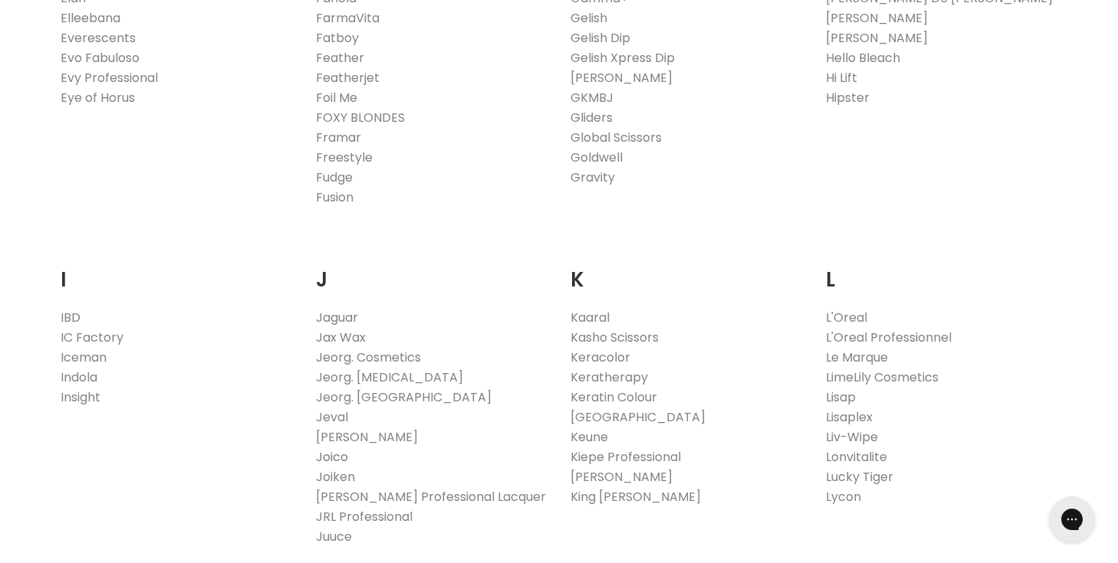
click at [337, 458] on link "Joico" at bounding box center [332, 457] width 32 height 18
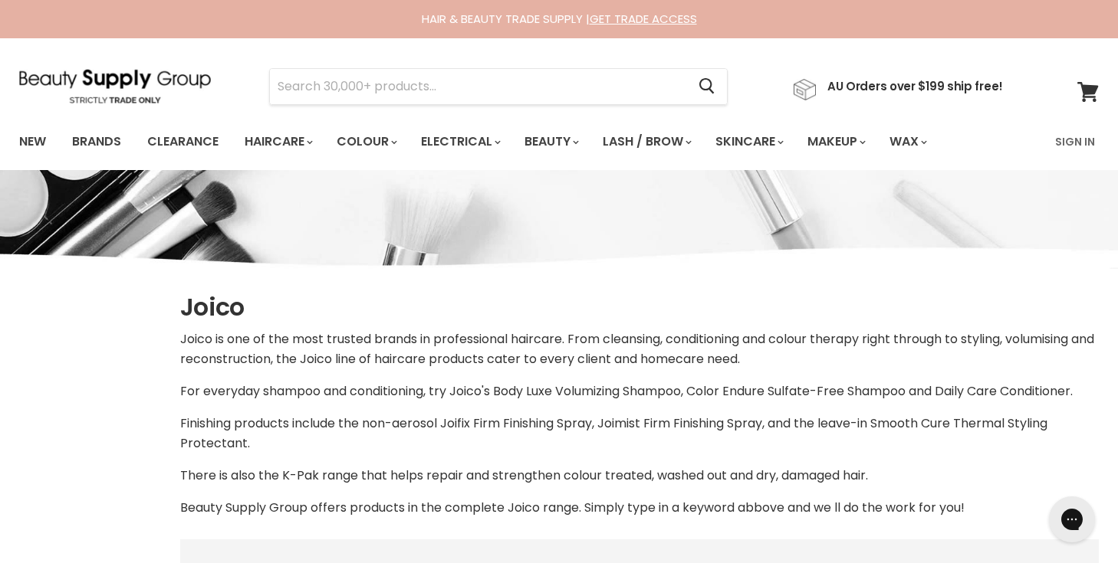
select select "manual"
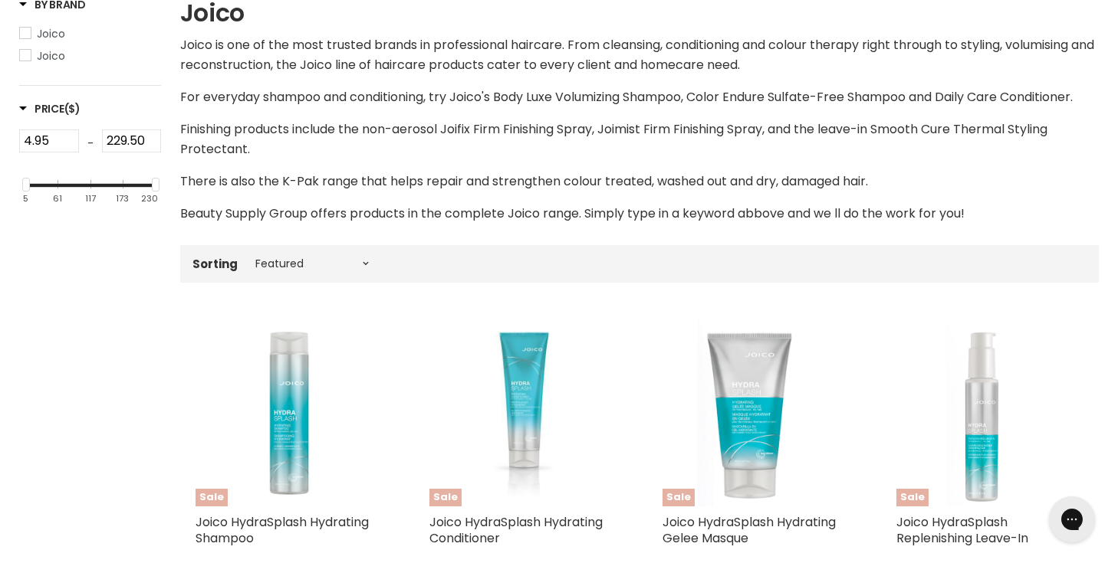
scroll to position [294, 0]
